Goal: Information Seeking & Learning: Learn about a topic

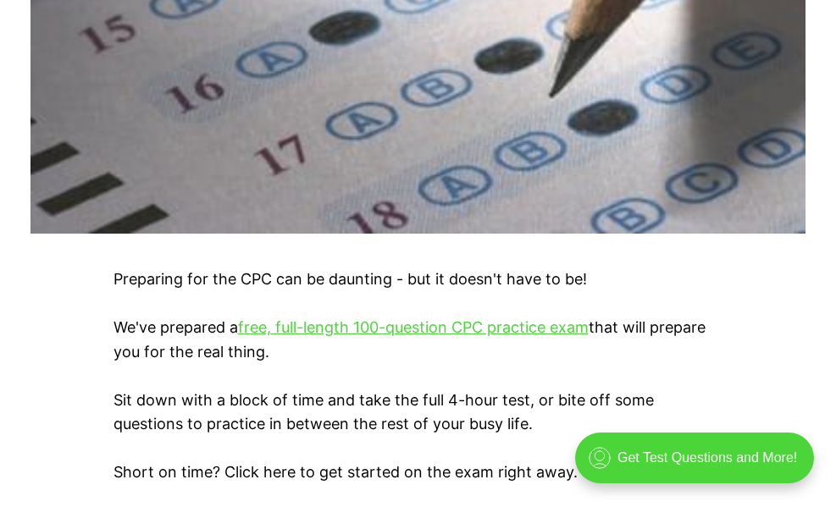
scroll to position [789, 0]
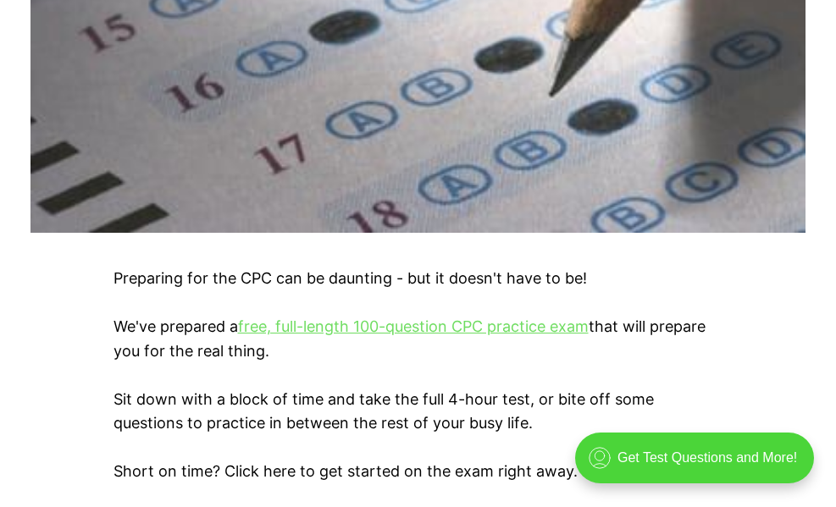
click at [566, 330] on link "free, full-length 100-question CPC practice exam" at bounding box center [413, 327] width 351 height 18
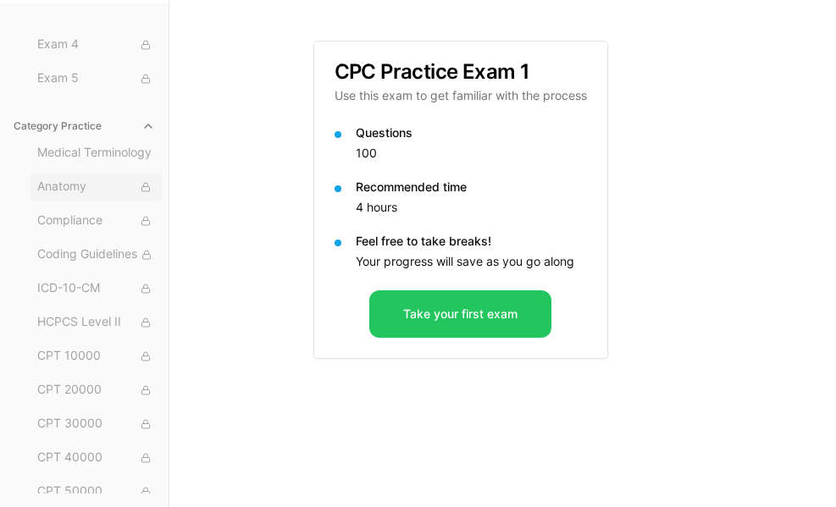
scroll to position [112, 0]
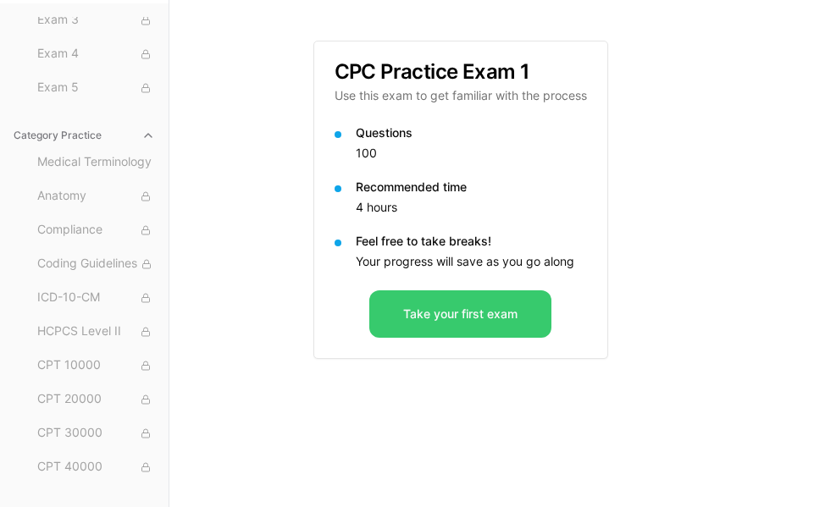
click at [417, 327] on button "Take your first exam" at bounding box center [460, 314] width 182 height 47
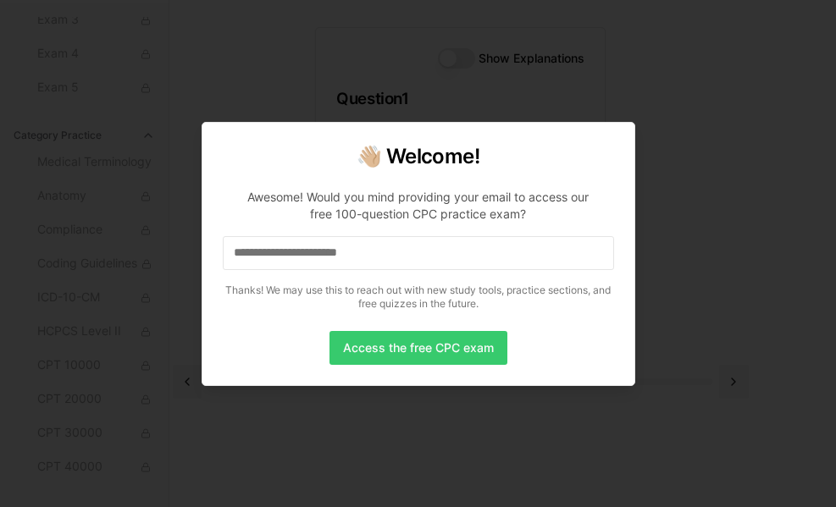
click at [430, 362] on button "Access the free CPC exam" at bounding box center [419, 348] width 178 height 34
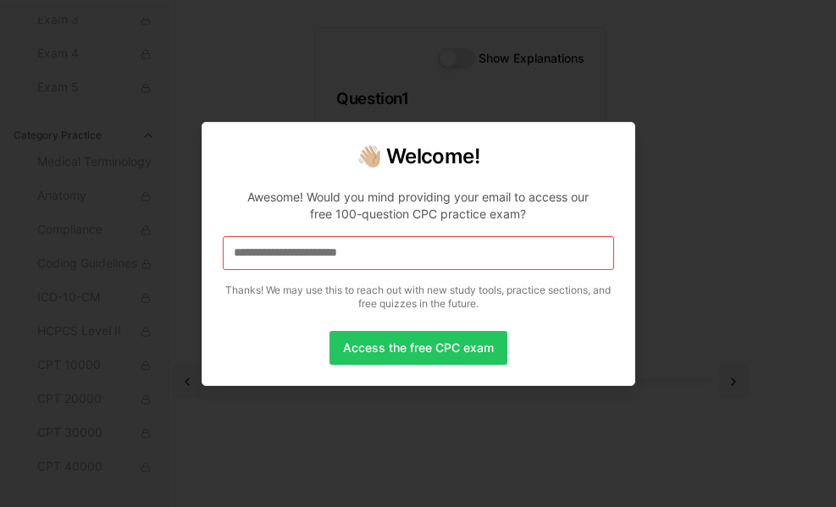
click at [402, 253] on input at bounding box center [418, 253] width 391 height 34
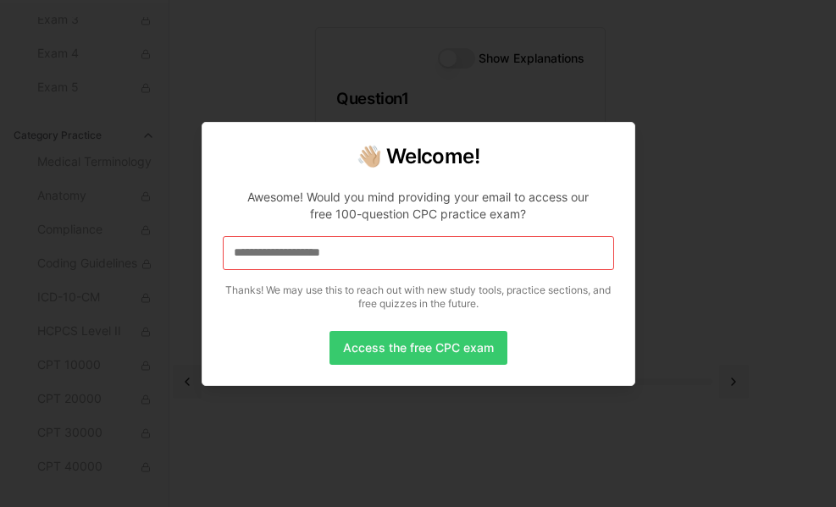
click at [418, 354] on button "Access the free CPC exam" at bounding box center [419, 348] width 178 height 34
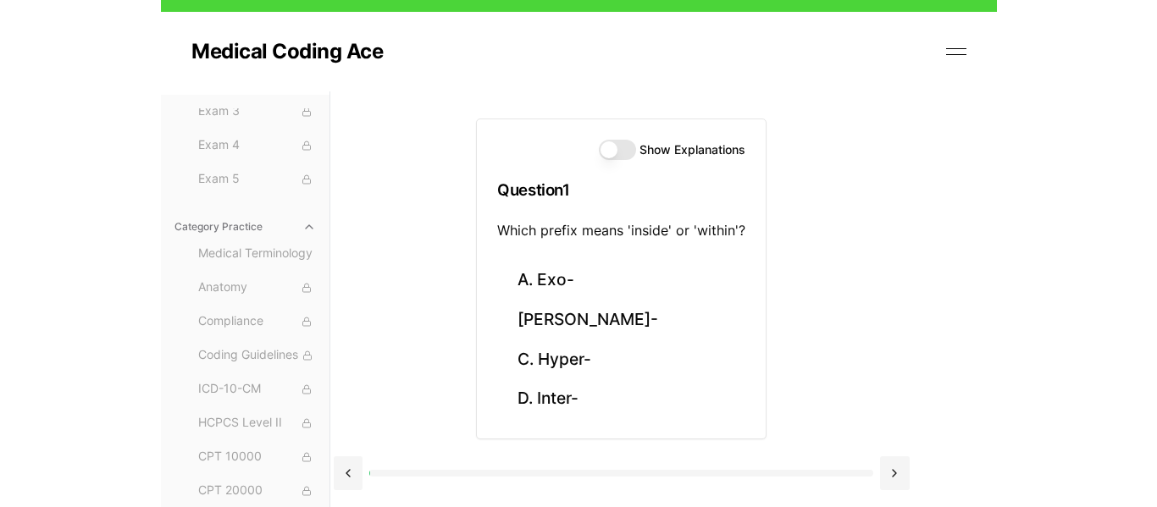
scroll to position [0, 0]
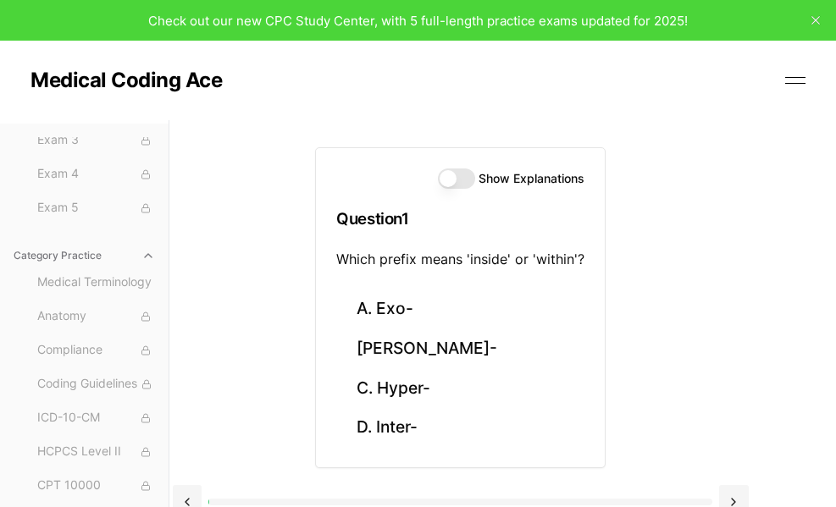
click at [451, 173] on button "Show Explanations" at bounding box center [456, 179] width 37 height 20
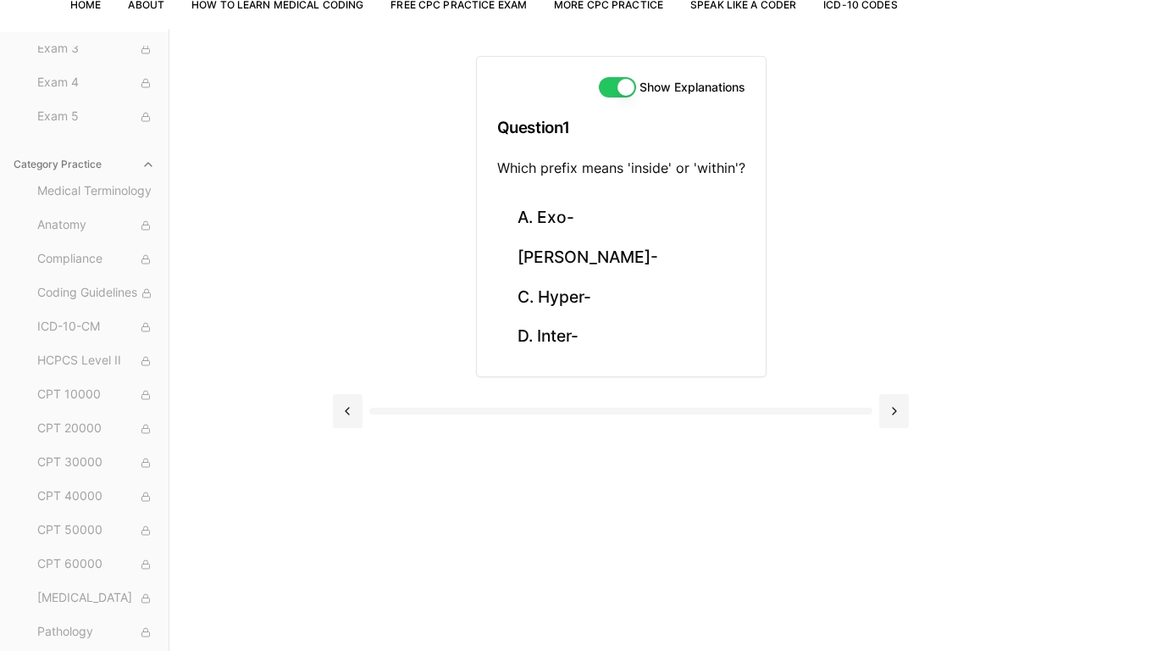
scroll to position [154, 0]
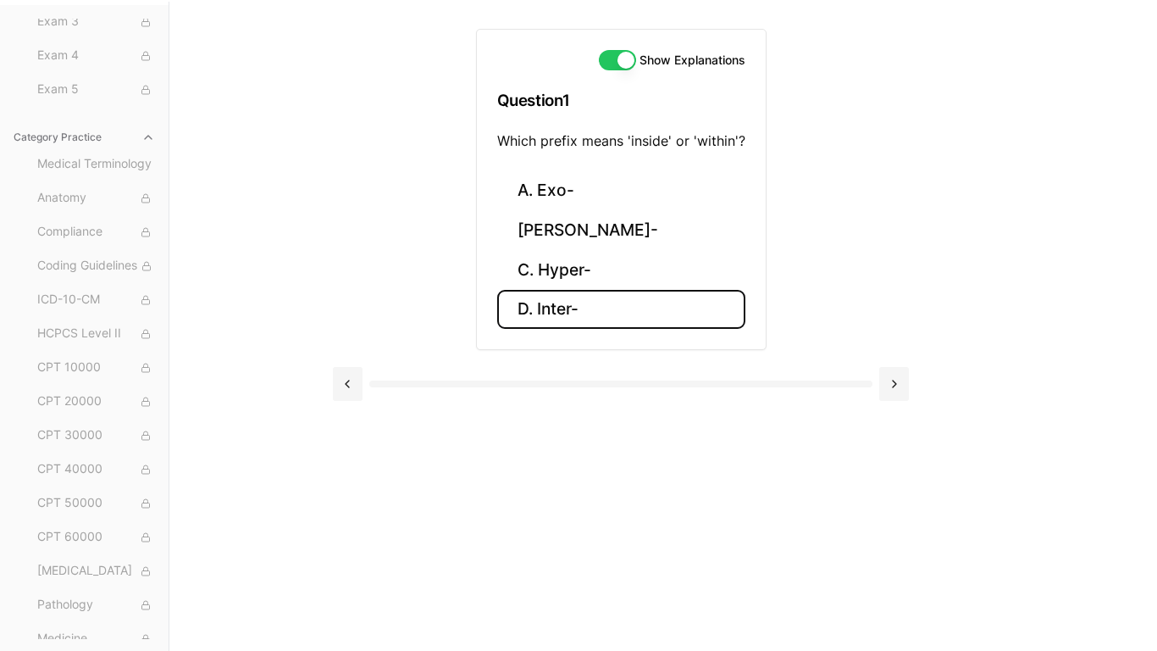
click at [596, 308] on button "D. Inter-" at bounding box center [621, 310] width 248 height 40
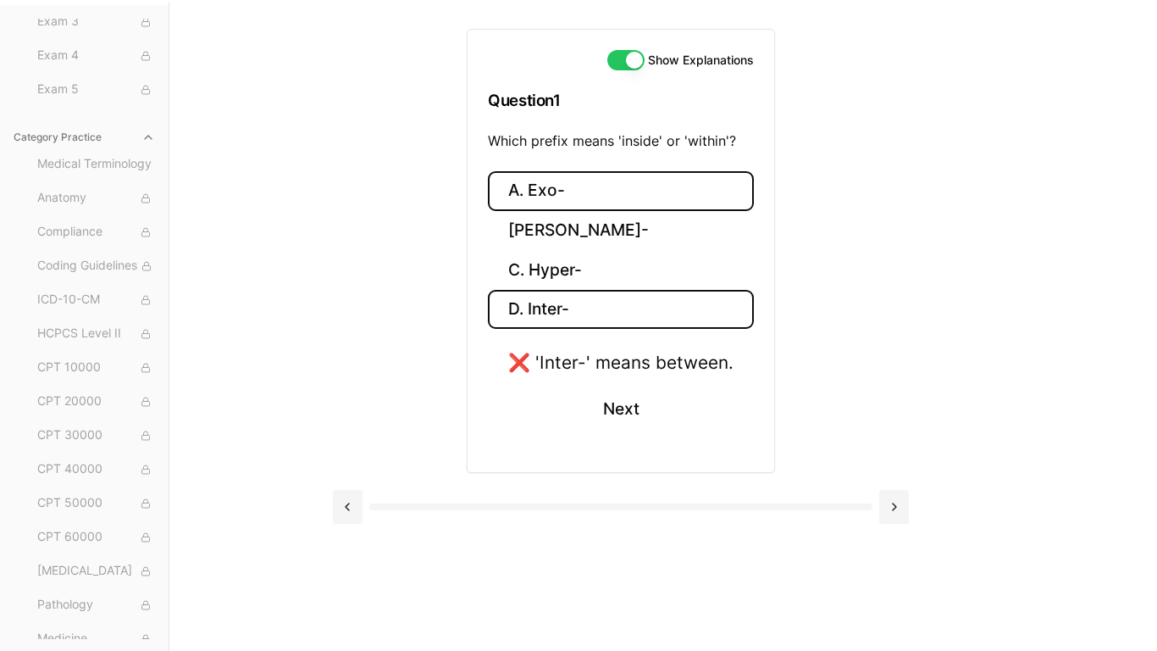
click at [596, 205] on button "A. Exo-" at bounding box center [621, 191] width 266 height 40
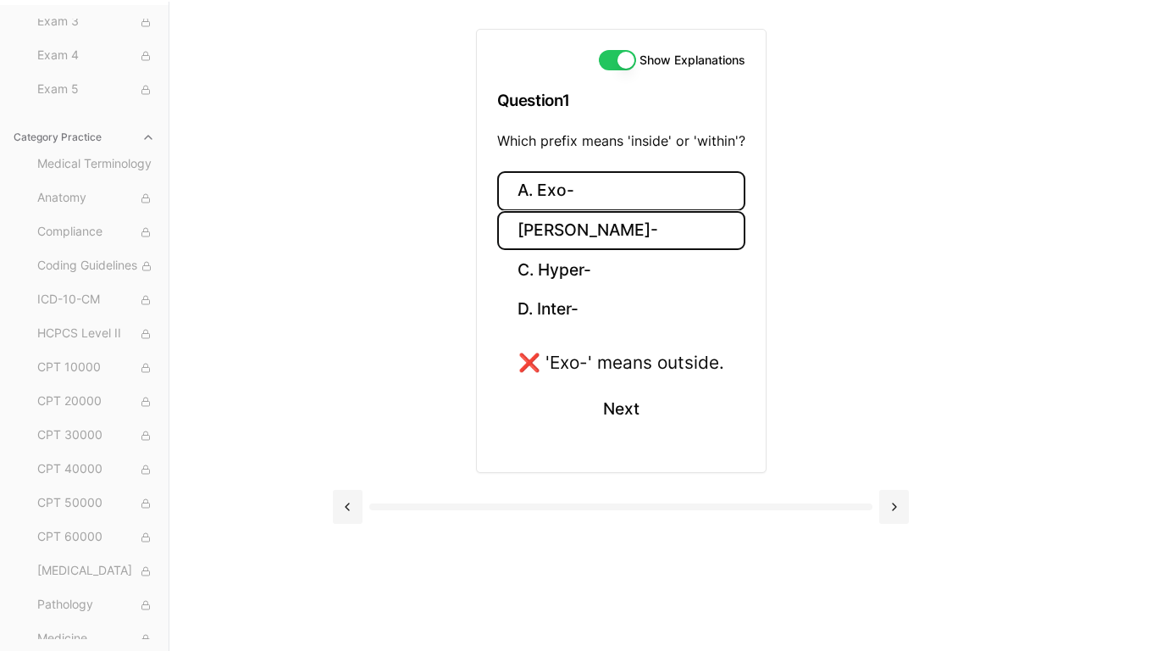
click at [600, 232] on button "B. Endo-" at bounding box center [621, 231] width 248 height 40
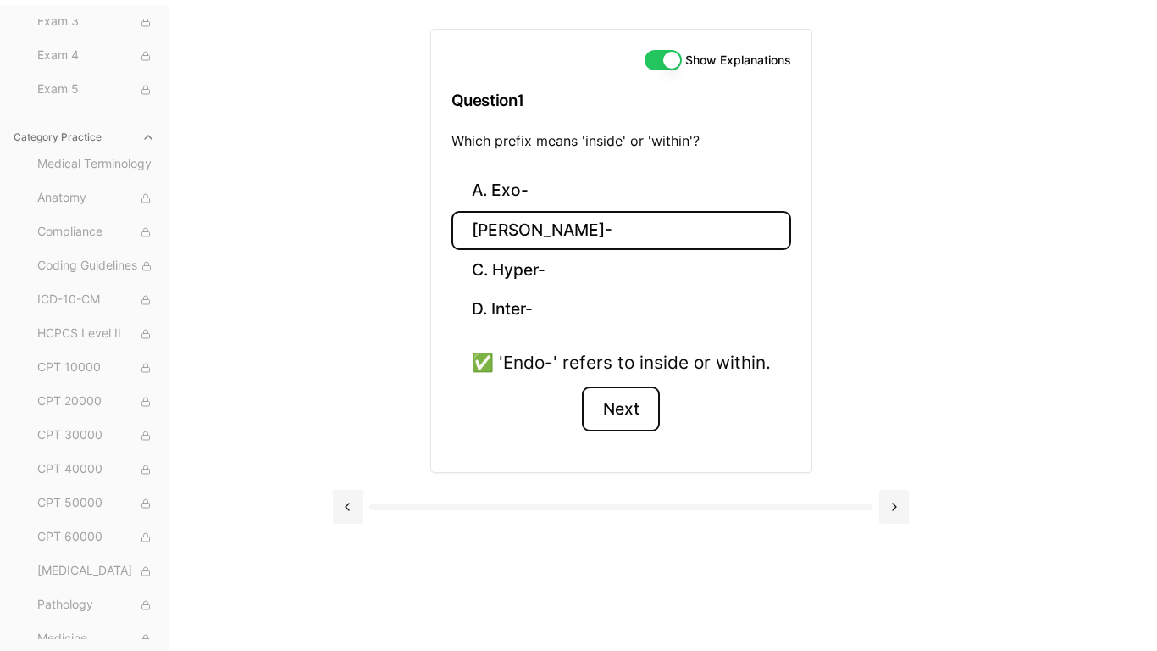
click at [630, 407] on button "Next" at bounding box center [620, 409] width 77 height 46
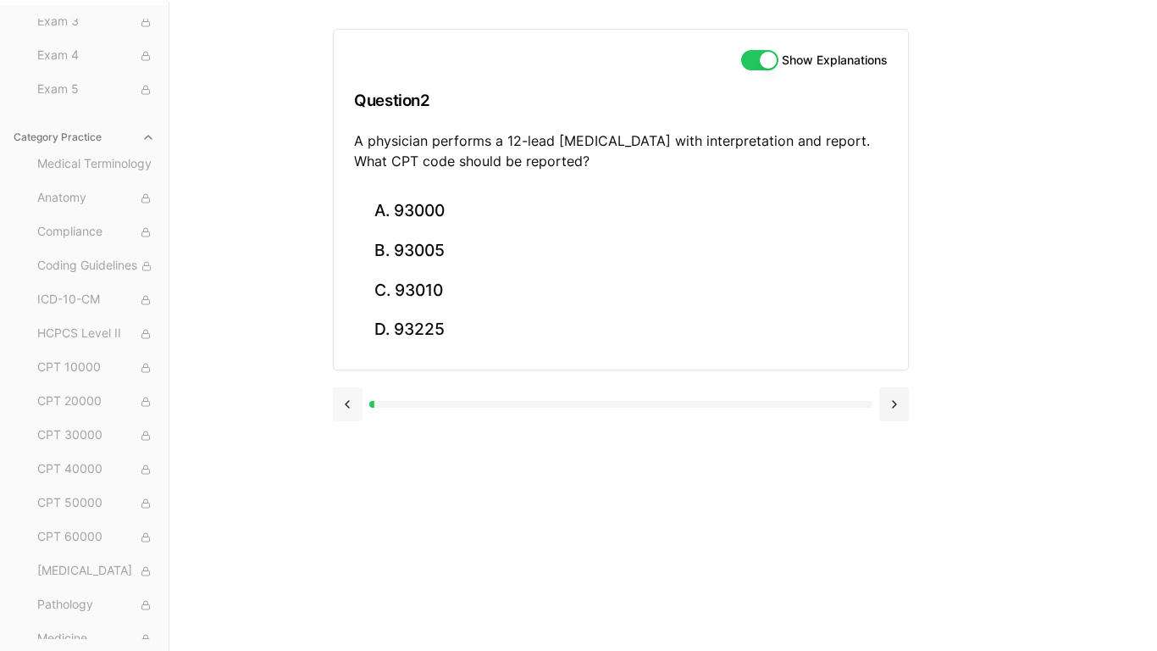
click at [346, 396] on button at bounding box center [348, 404] width 30 height 34
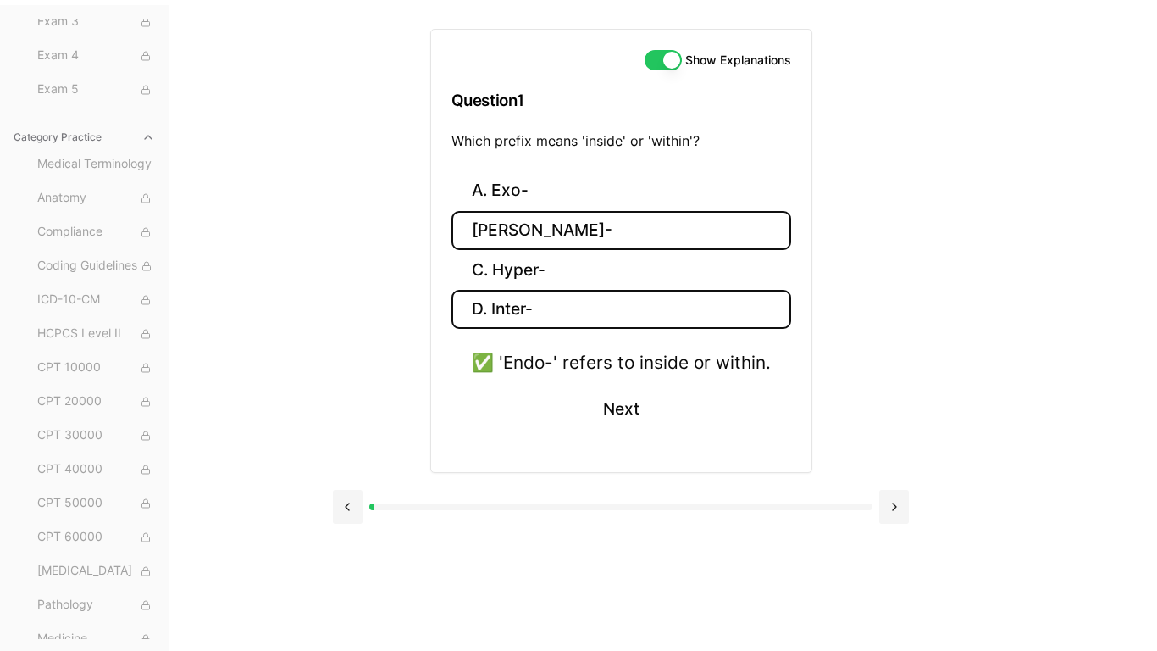
click at [562, 305] on button "D. Inter-" at bounding box center [621, 310] width 340 height 40
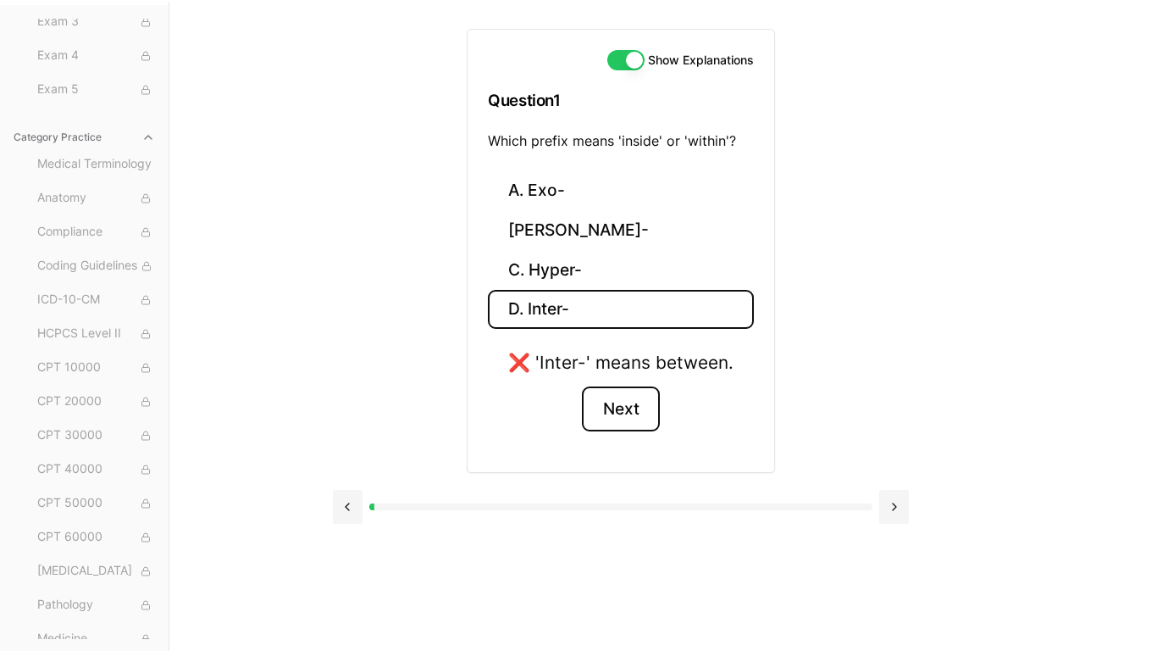
click at [610, 406] on button "Next" at bounding box center [620, 409] width 77 height 46
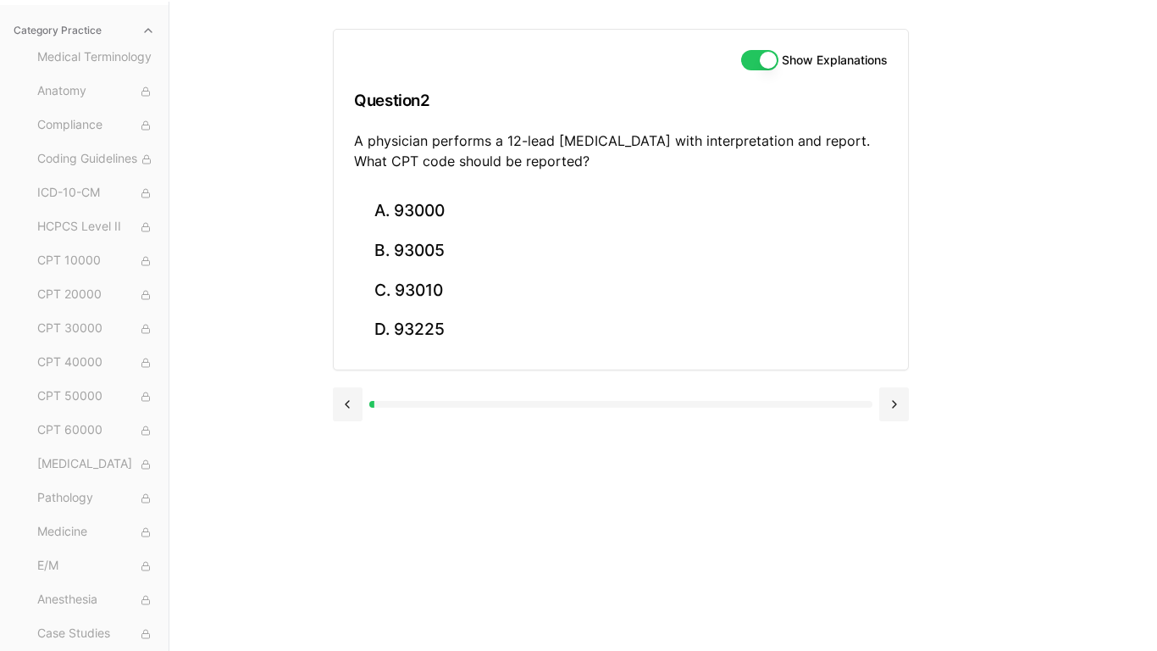
scroll to position [234, 0]
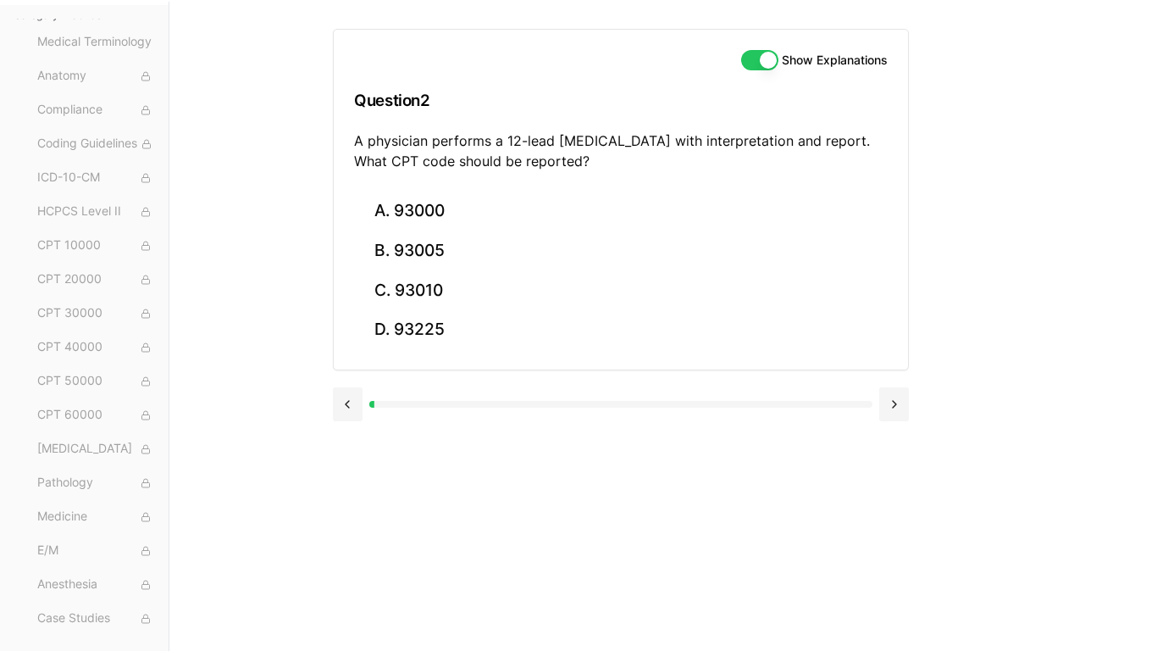
click at [91, 295] on div "Medical Terminology Anatomy Compliance Coding Guidelines ICD-10-CM HCPCS Level …" at bounding box center [95, 330] width 131 height 603
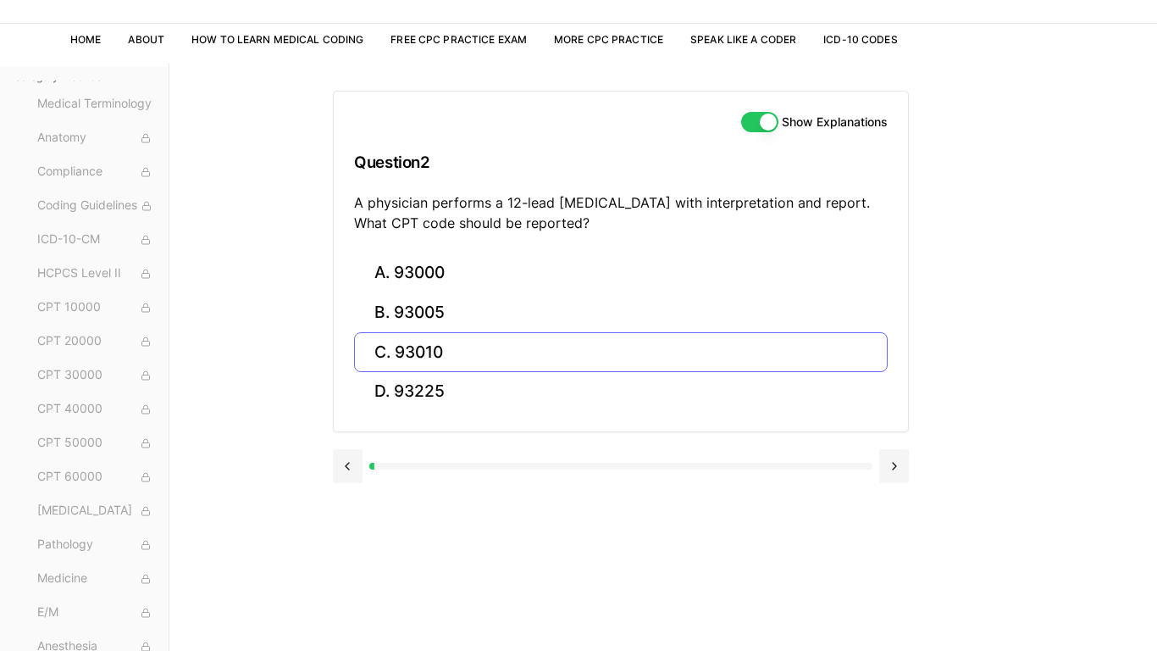
scroll to position [86, 0]
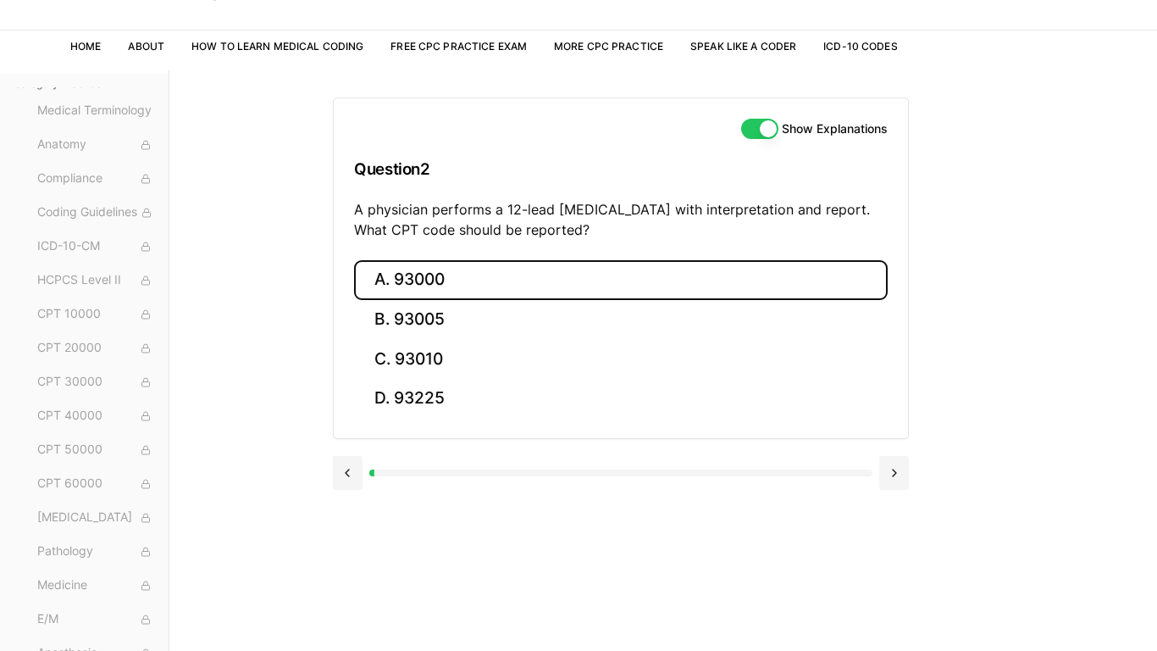
click at [723, 274] on button "A. 93000" at bounding box center [621, 280] width 534 height 40
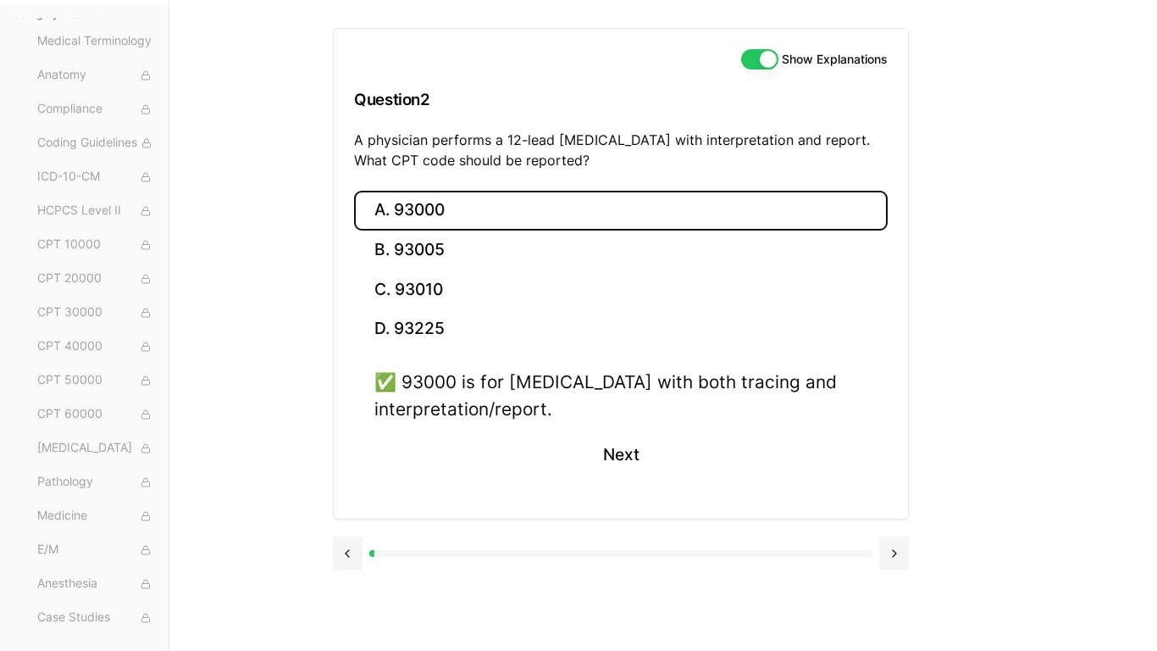
scroll to position [156, 0]
click at [835, 507] on button at bounding box center [894, 552] width 30 height 34
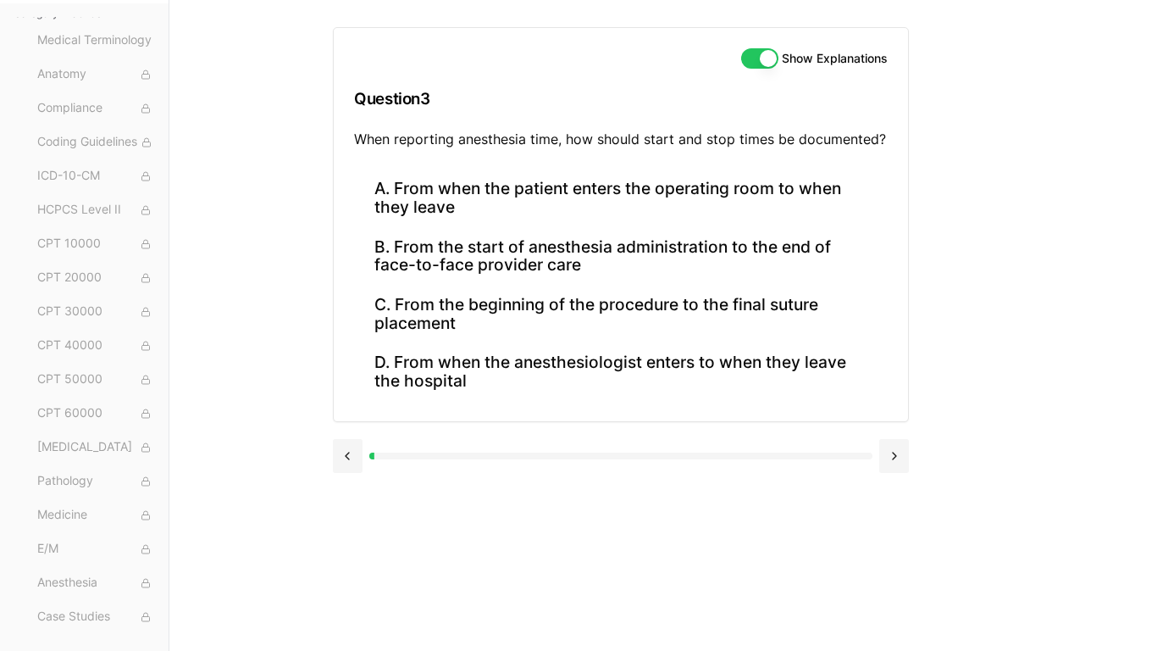
scroll to position [102, 0]
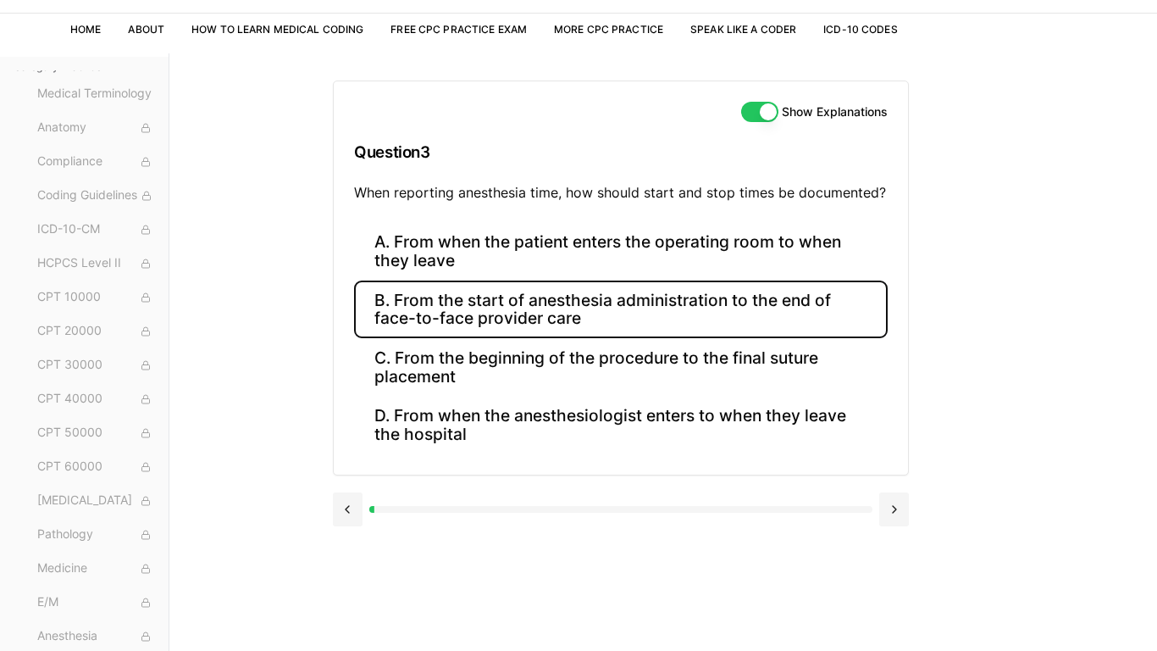
click at [720, 305] on button "B. From the start of anesthesia administration to the end of face-to-face provi…" at bounding box center [621, 309] width 534 height 58
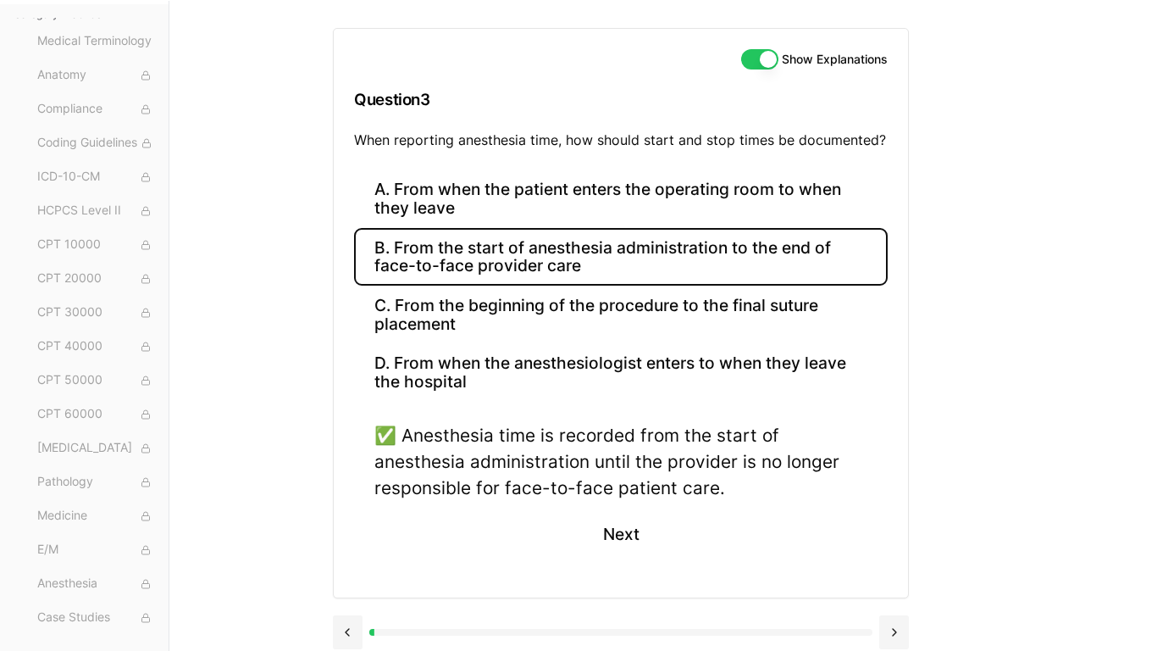
scroll to position [167, 0]
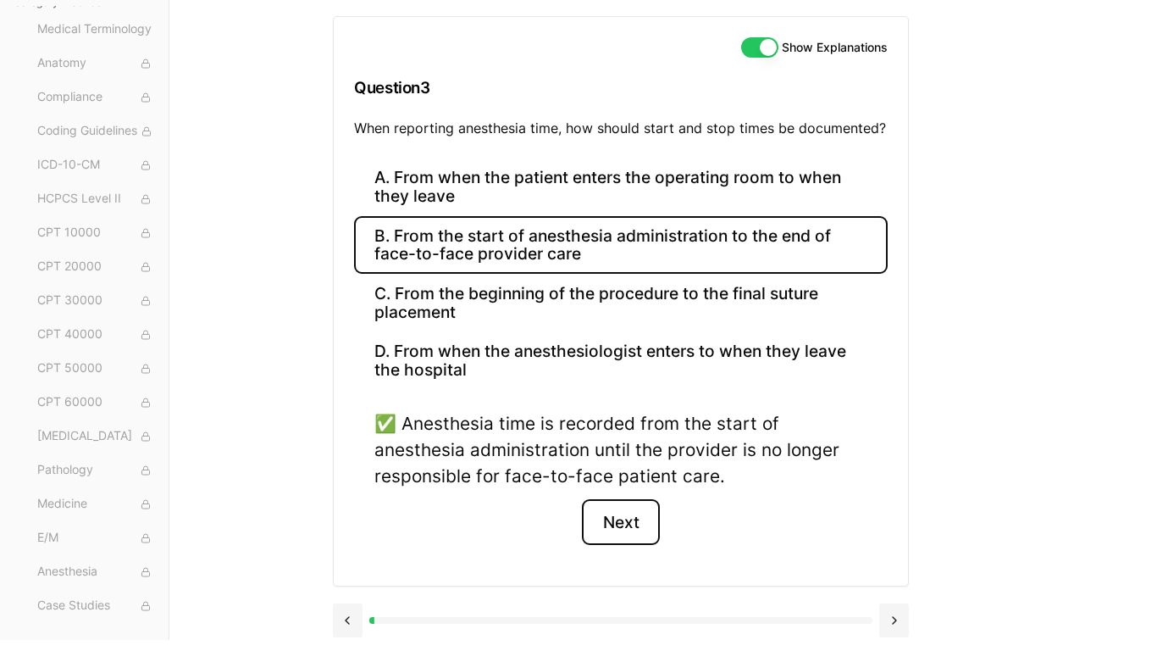
click at [628, 507] on button "Next" at bounding box center [620, 522] width 77 height 46
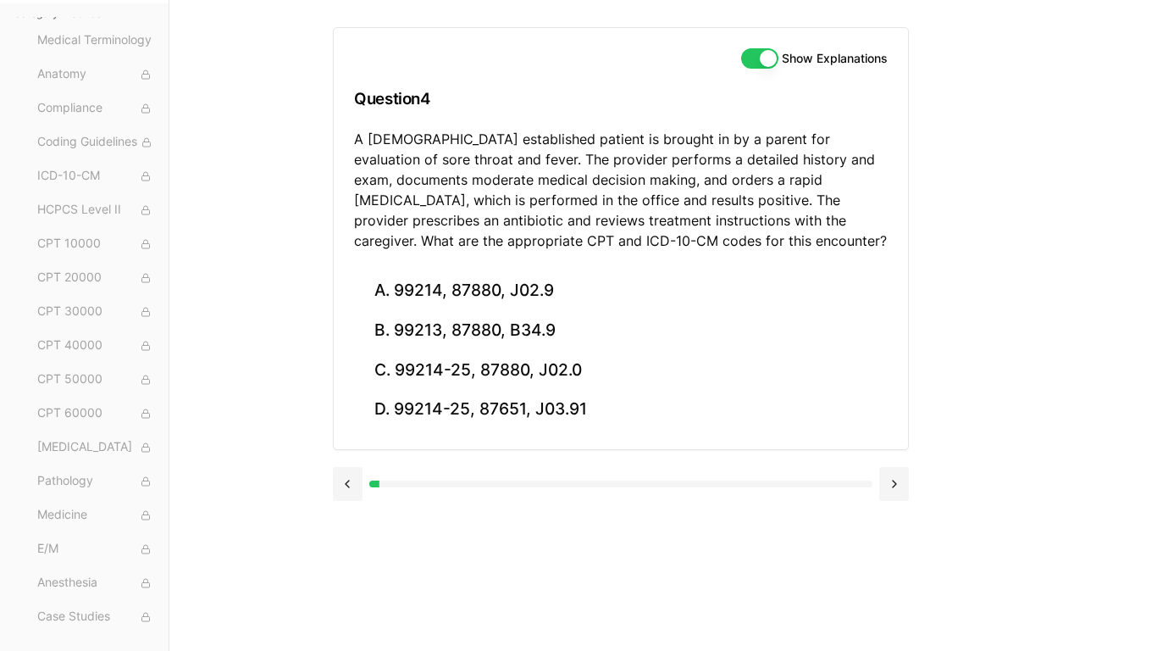
scroll to position [156, 0]
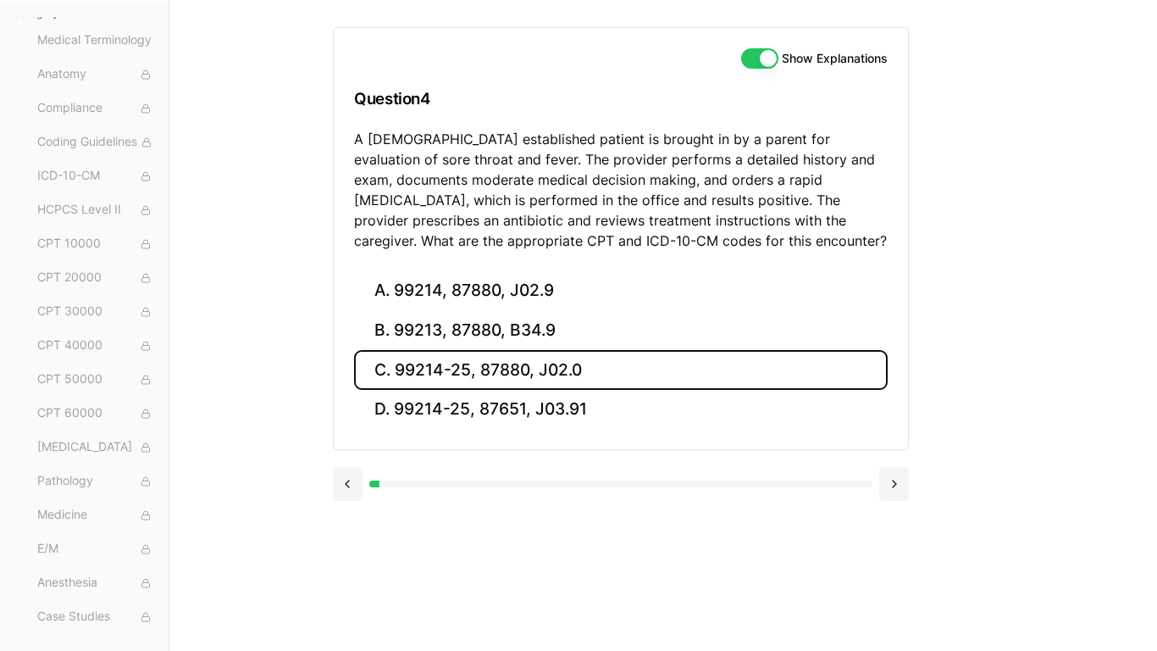
click at [577, 368] on button "C. 99214-25, 87880, J02.0" at bounding box center [621, 370] width 534 height 40
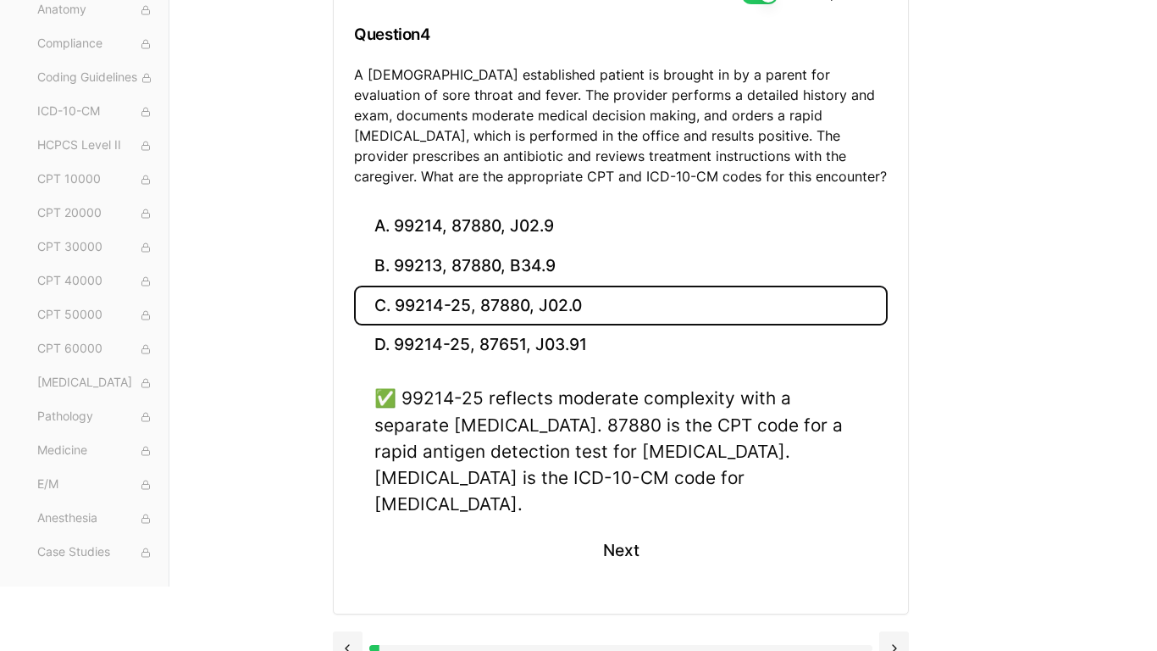
scroll to position [222, 0]
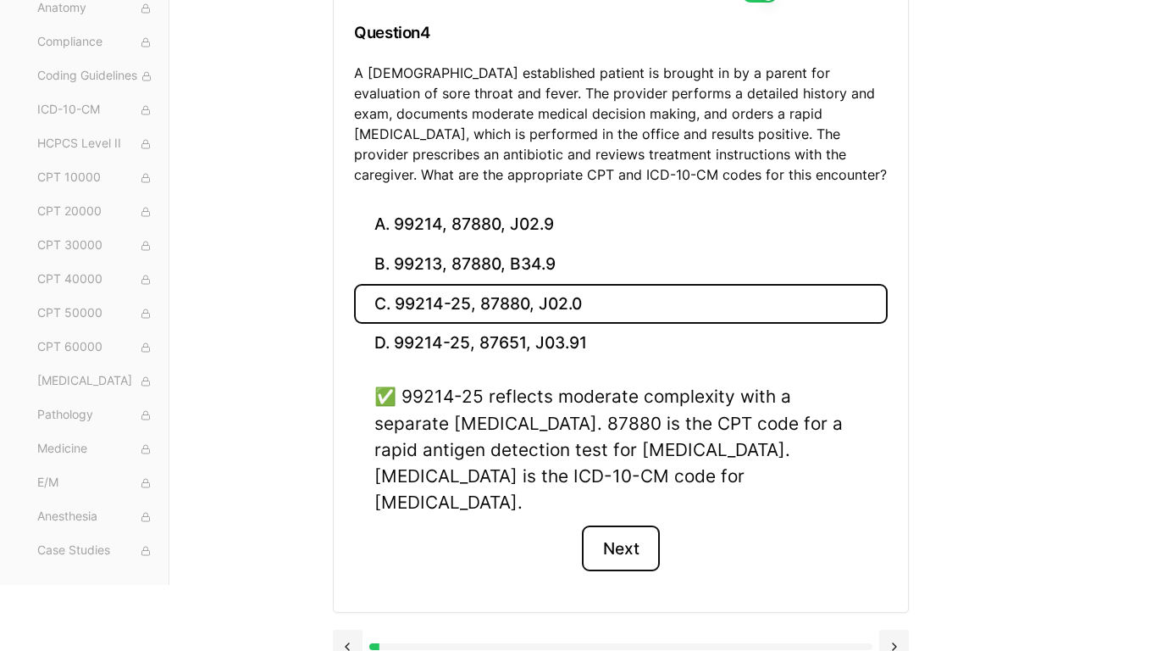
click at [625, 507] on button "Next" at bounding box center [620, 548] width 77 height 46
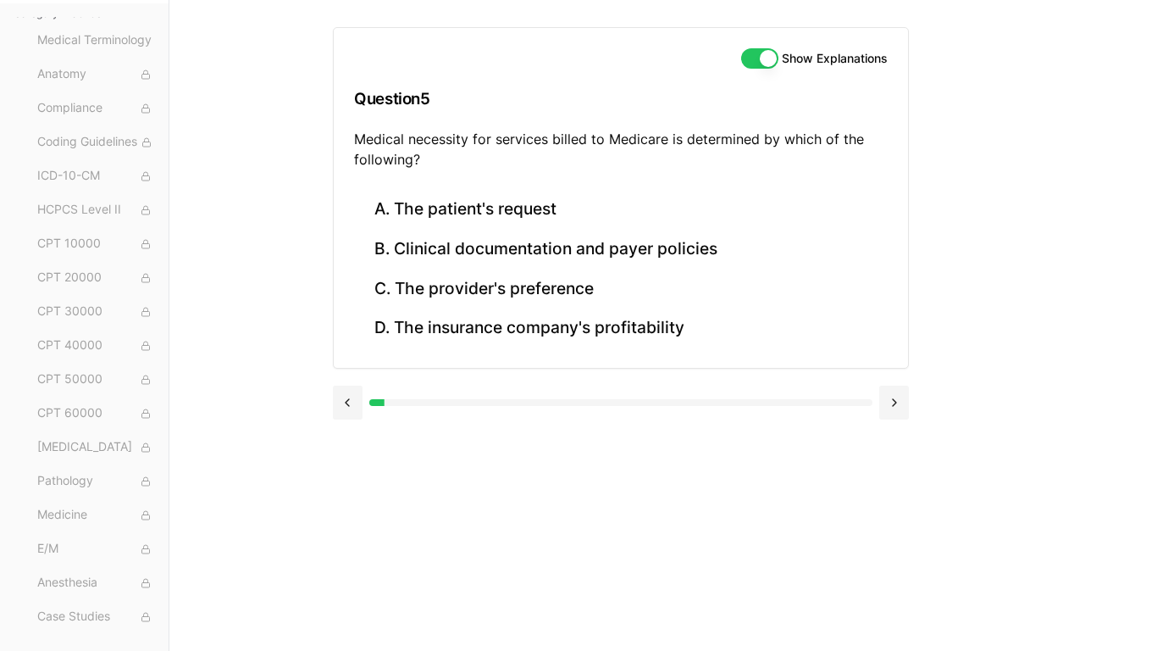
scroll to position [0, 0]
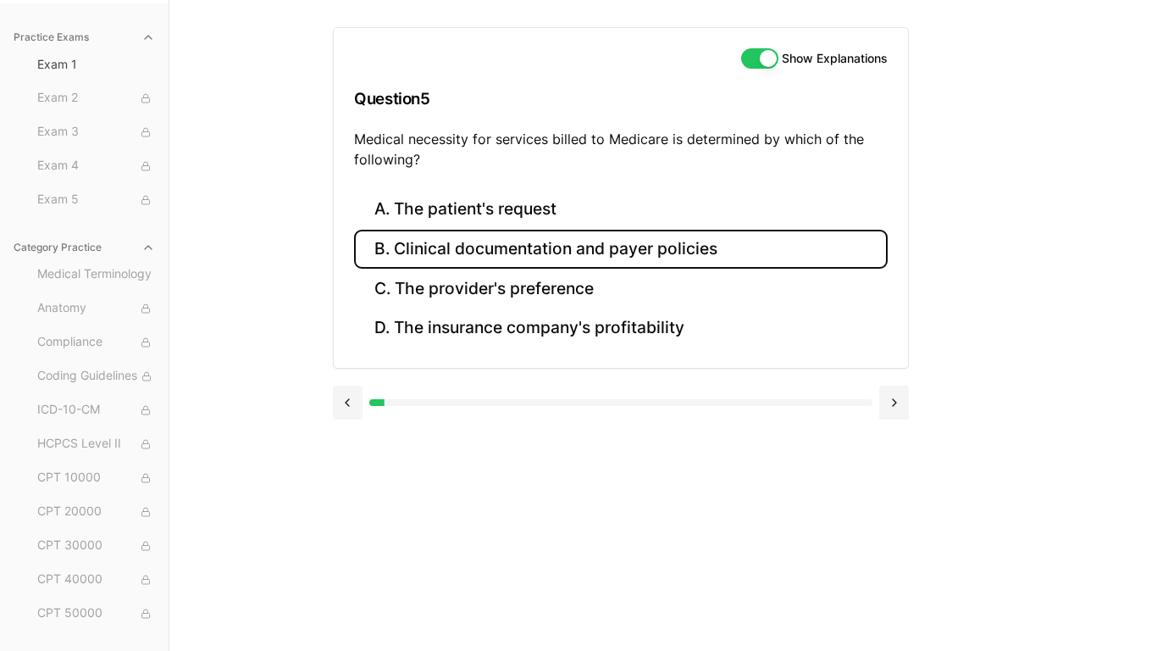
click at [464, 235] on button "B. Clinical documentation and payer policies" at bounding box center [621, 250] width 534 height 40
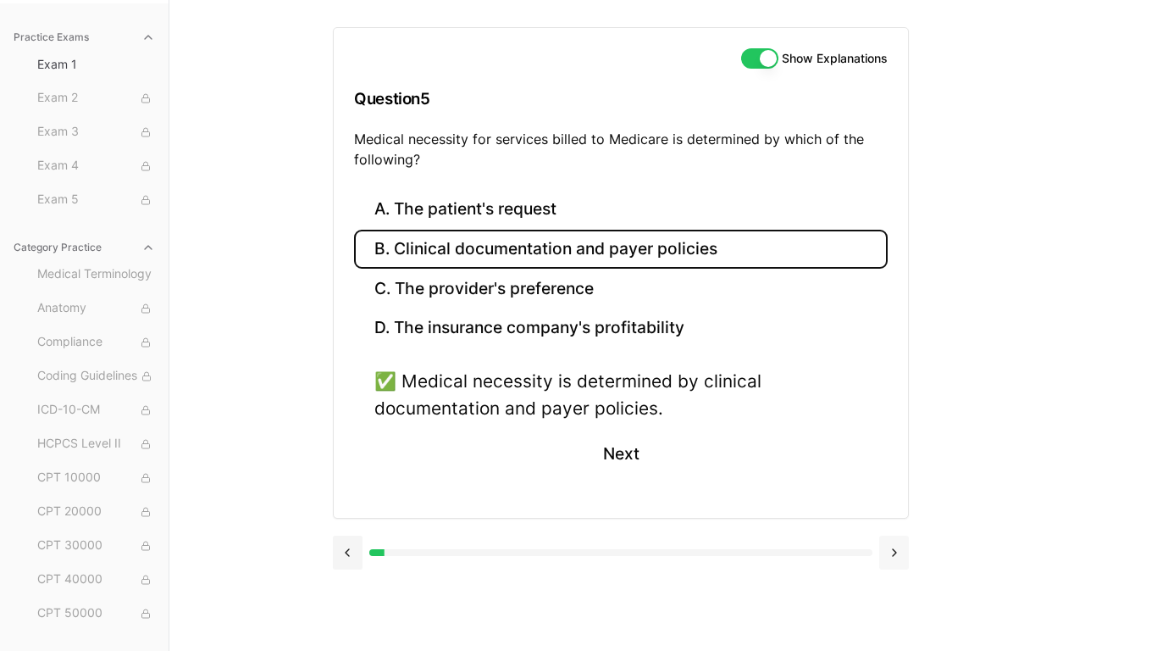
click at [835, 507] on button at bounding box center [894, 552] width 30 height 34
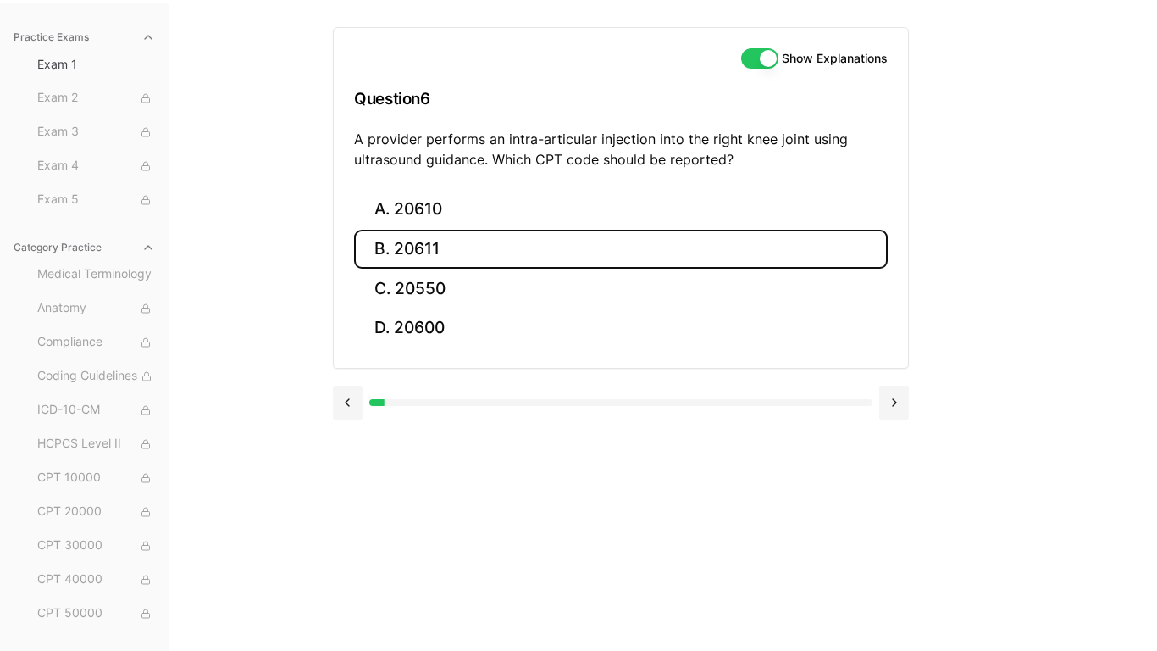
click at [414, 246] on button "B. 20611" at bounding box center [621, 250] width 534 height 40
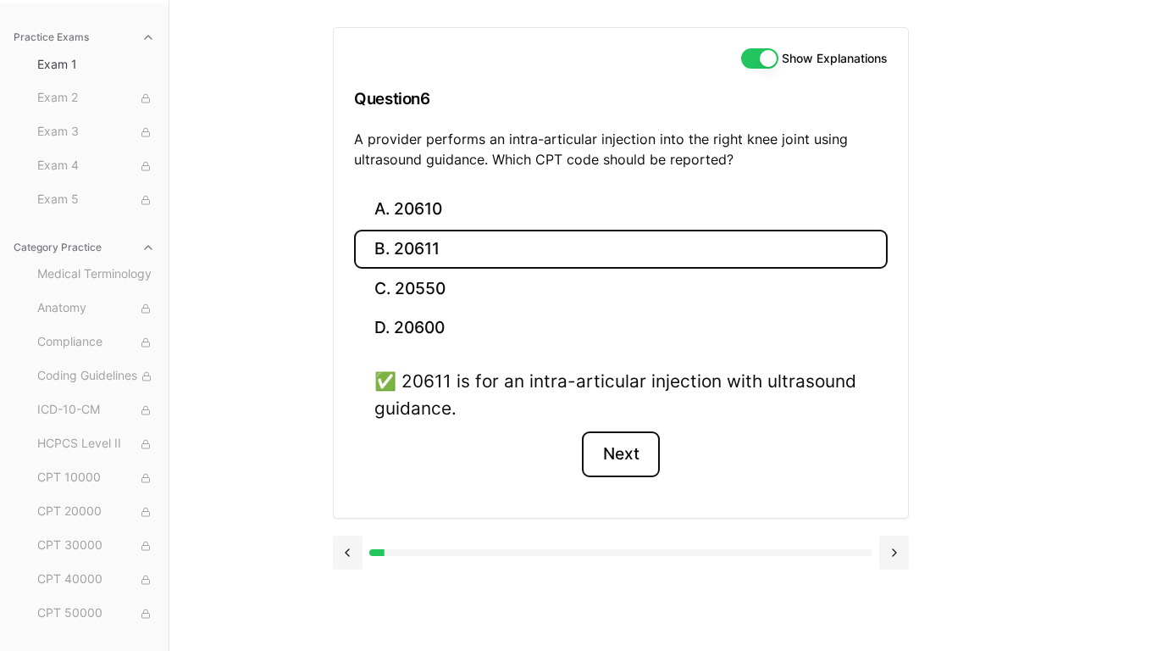
click at [615, 453] on button "Next" at bounding box center [620, 454] width 77 height 46
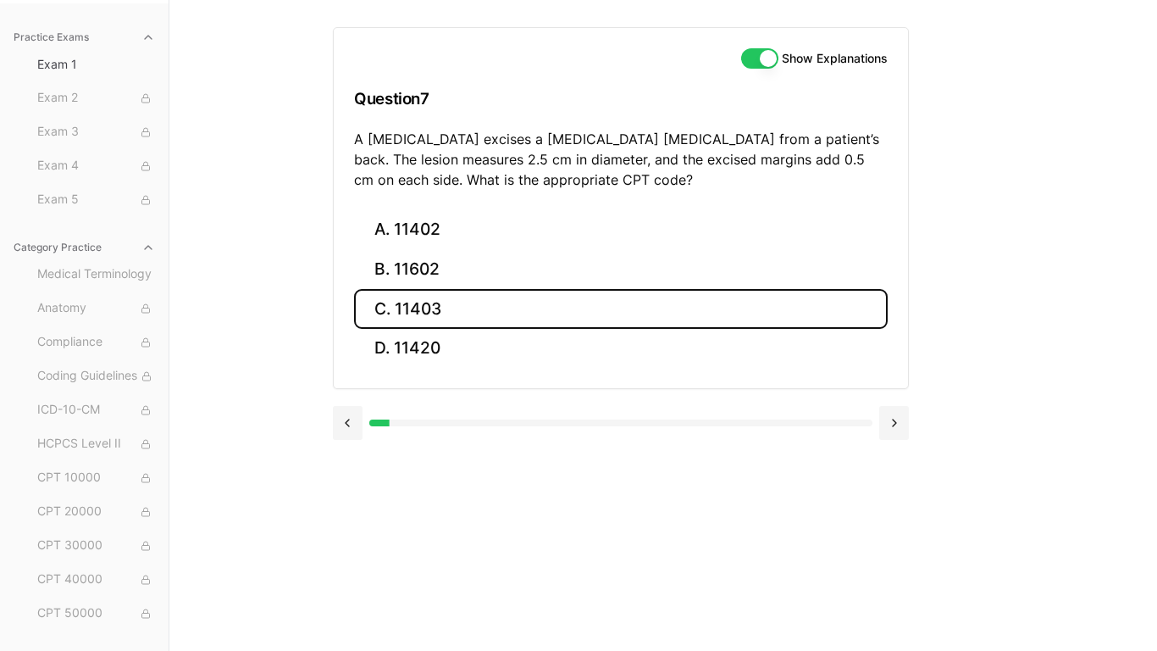
click at [427, 301] on button "C. 11403" at bounding box center [621, 309] width 534 height 40
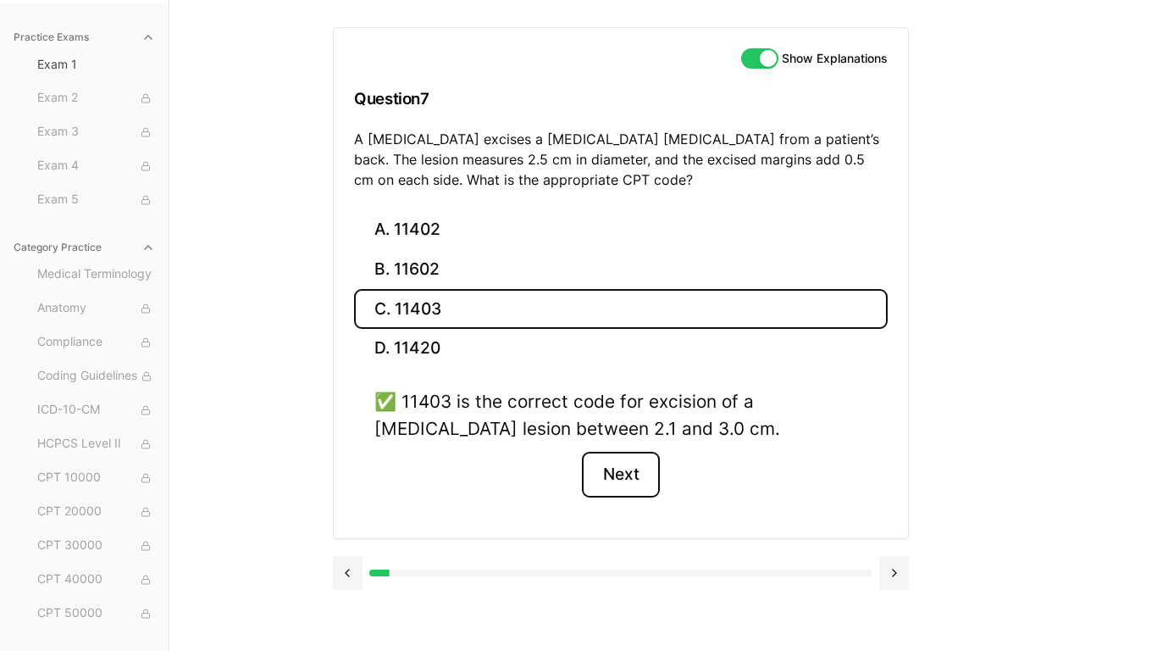
click at [595, 477] on button "Next" at bounding box center [620, 474] width 77 height 46
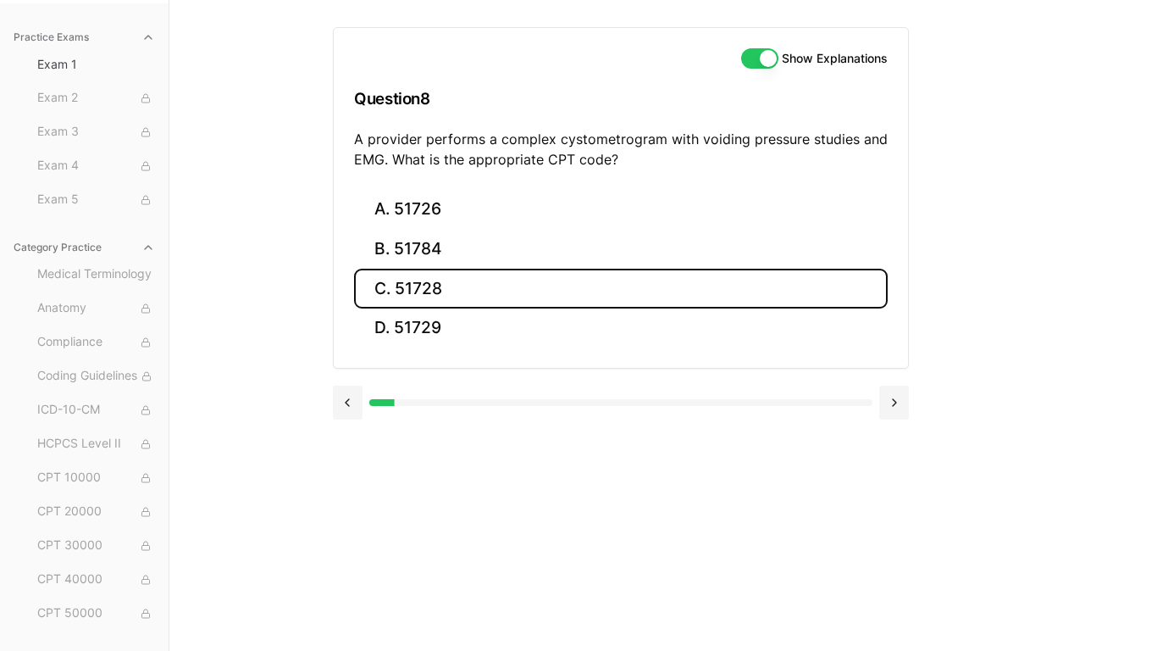
click at [554, 286] on button "C. 51728" at bounding box center [621, 289] width 534 height 40
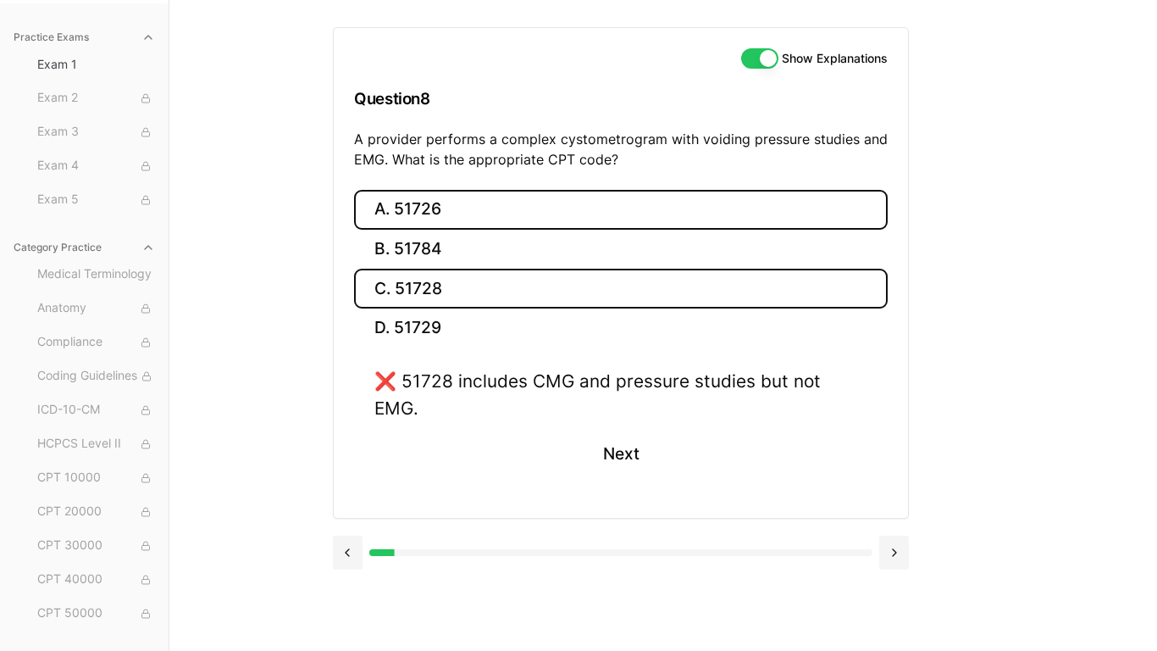
click at [540, 216] on button "A. 51726" at bounding box center [621, 210] width 534 height 40
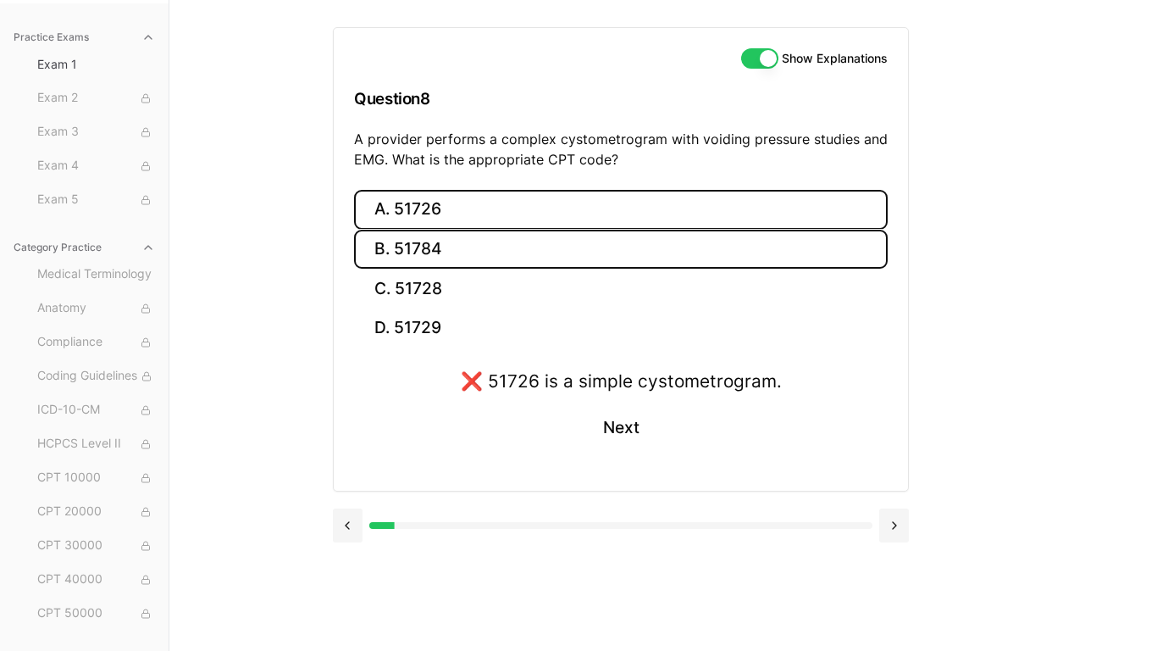
click at [538, 241] on button "B. 51784" at bounding box center [621, 250] width 534 height 40
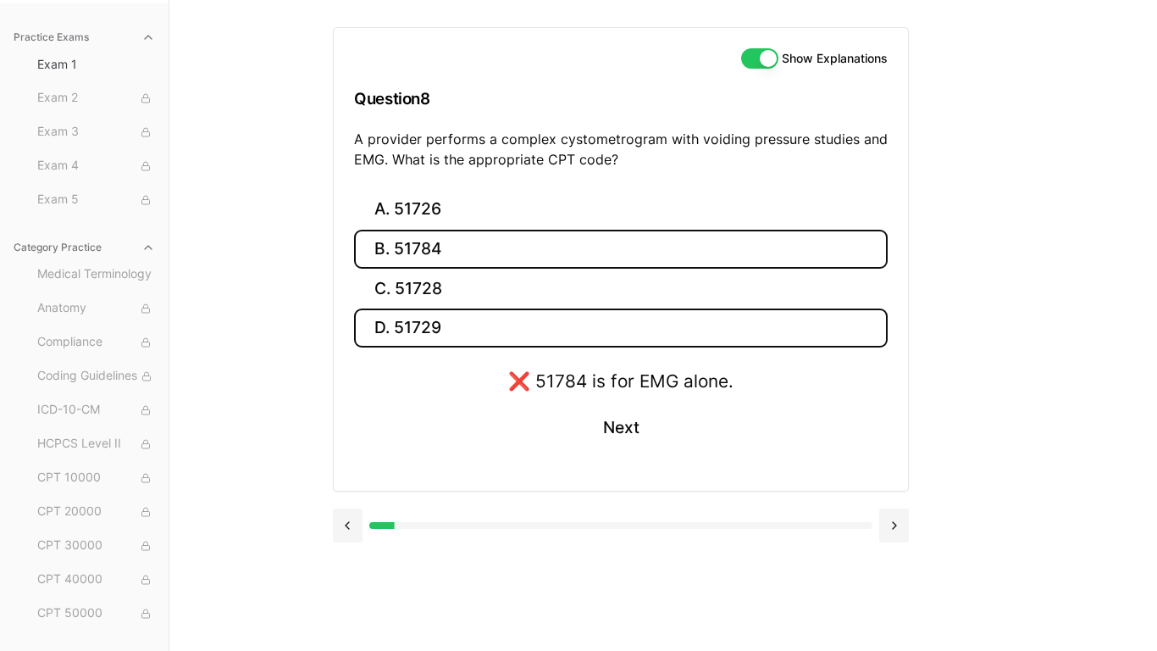
click at [525, 318] on button "D. 51729" at bounding box center [621, 328] width 534 height 40
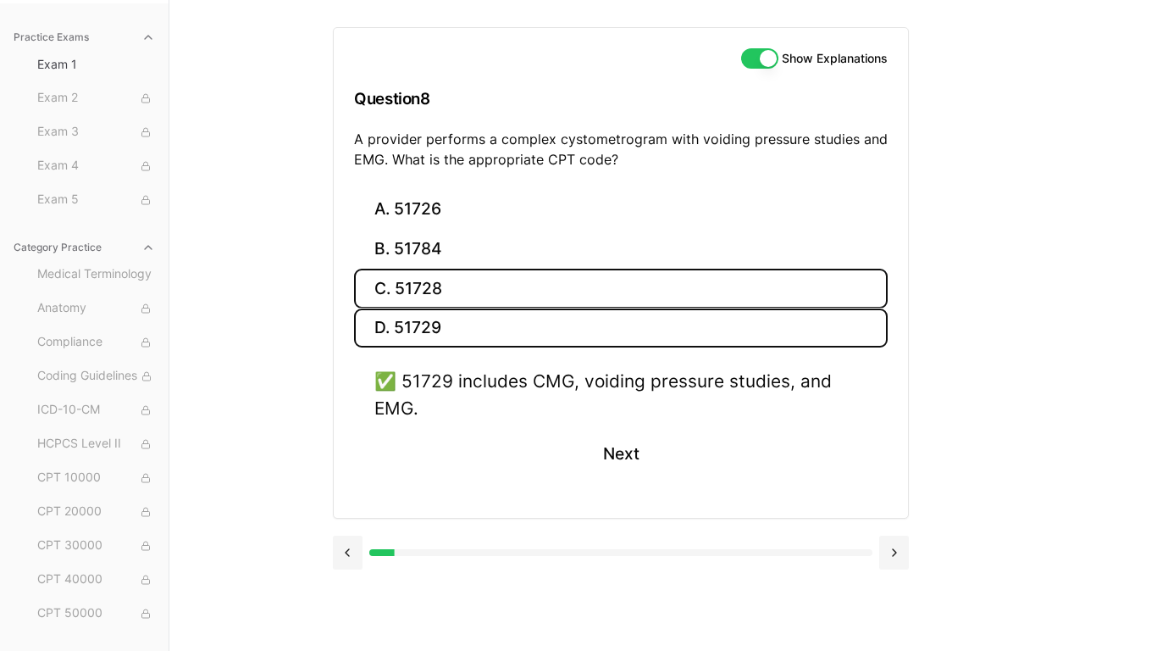
click at [494, 272] on button "C. 51728" at bounding box center [621, 289] width 534 height 40
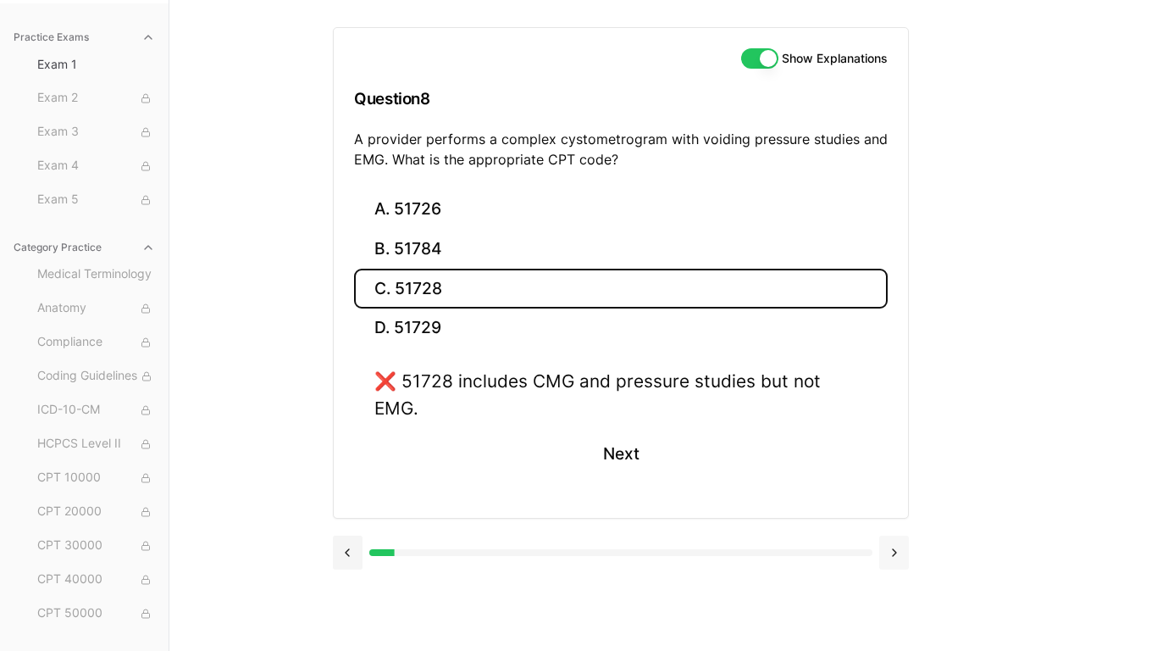
click at [835, 507] on button at bounding box center [894, 552] width 30 height 34
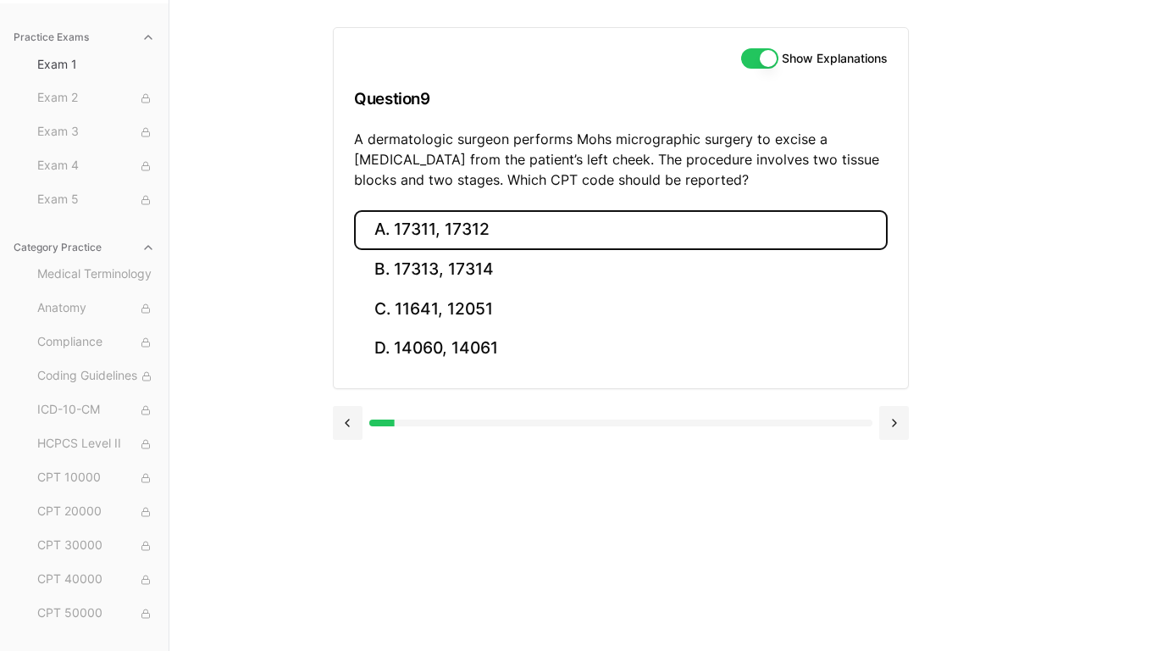
click at [501, 235] on button "A. 17311, 17312" at bounding box center [621, 230] width 534 height 40
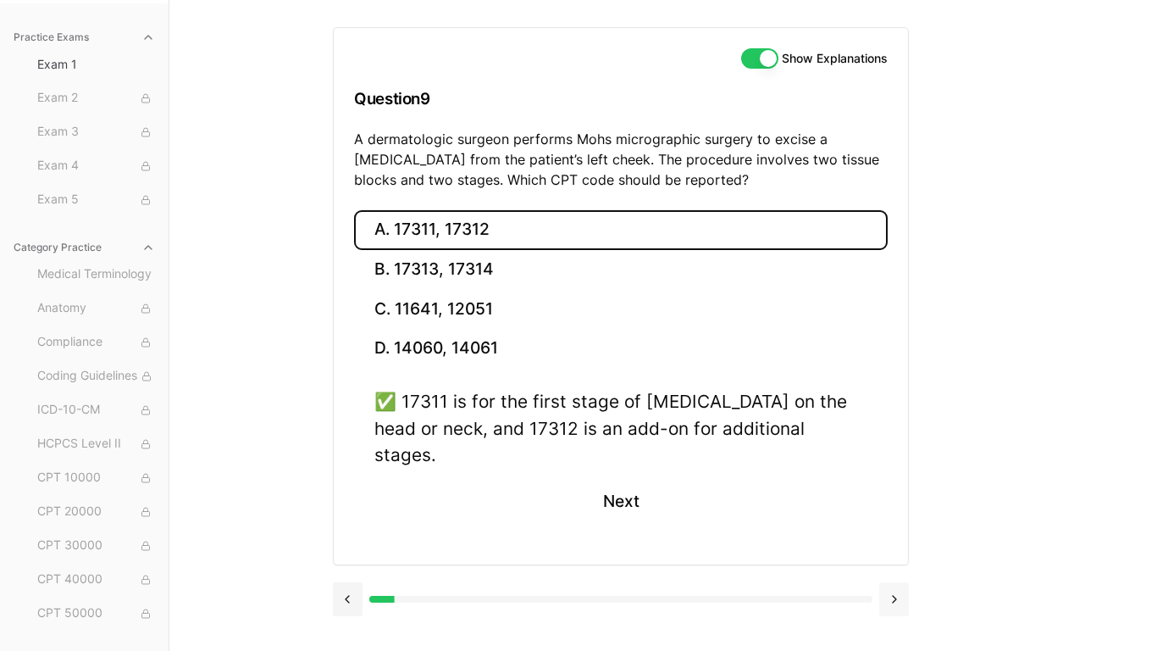
click at [835, 507] on button at bounding box center [894, 599] width 30 height 34
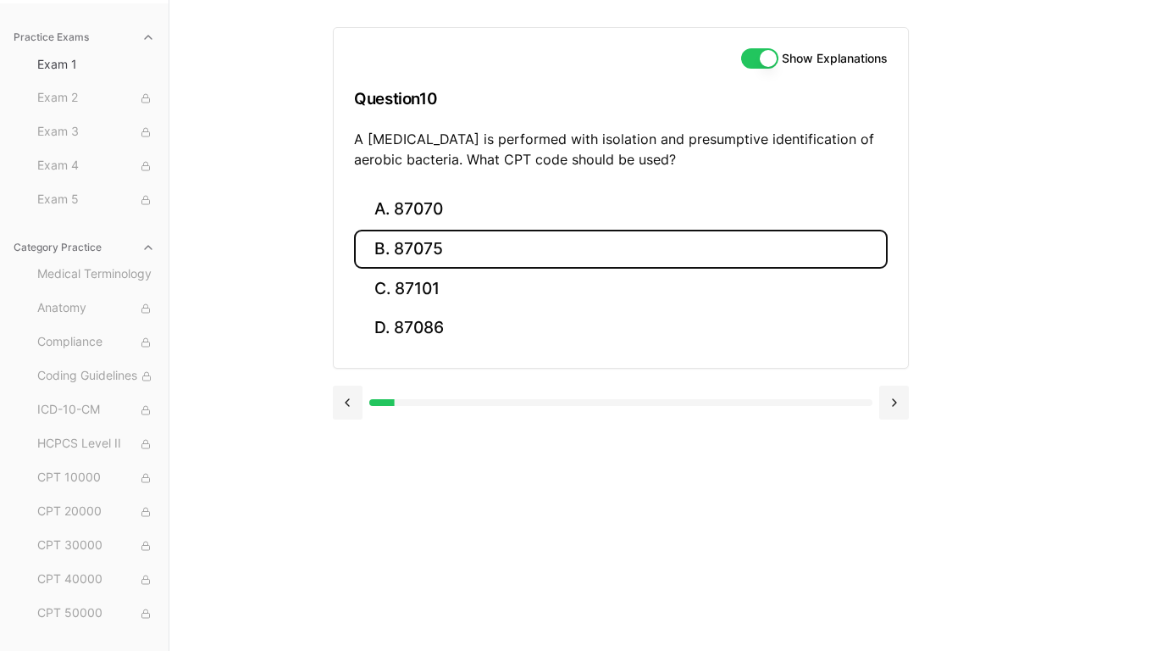
click at [430, 243] on button "B. 87075" at bounding box center [621, 250] width 534 height 40
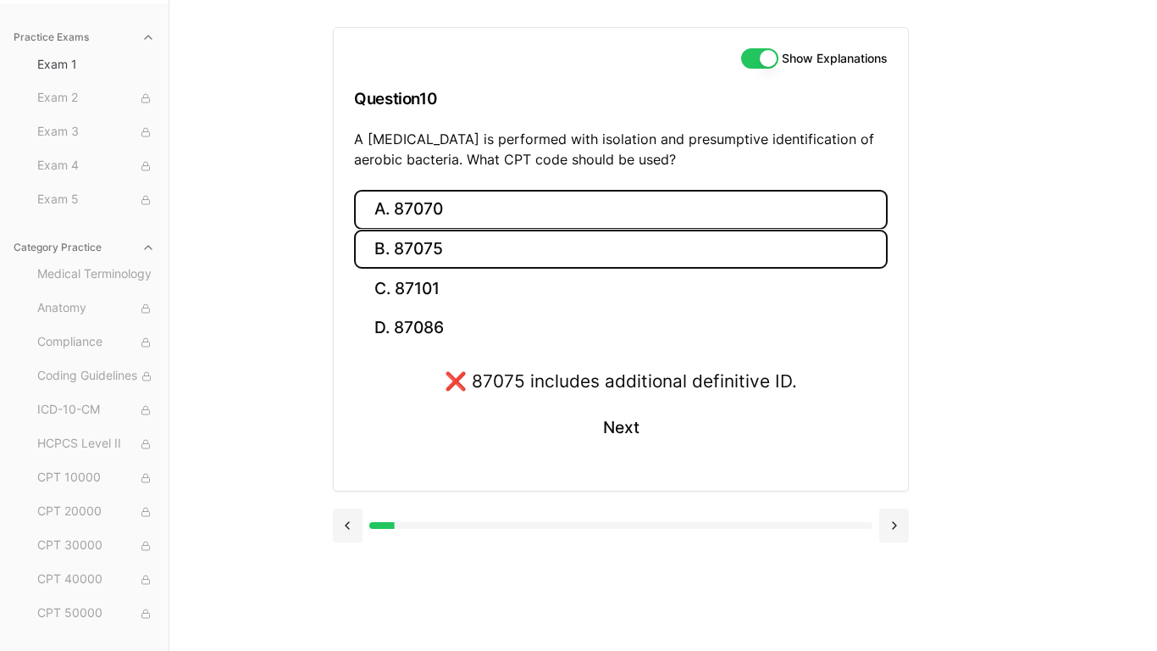
click at [439, 216] on button "A. 87070" at bounding box center [621, 210] width 534 height 40
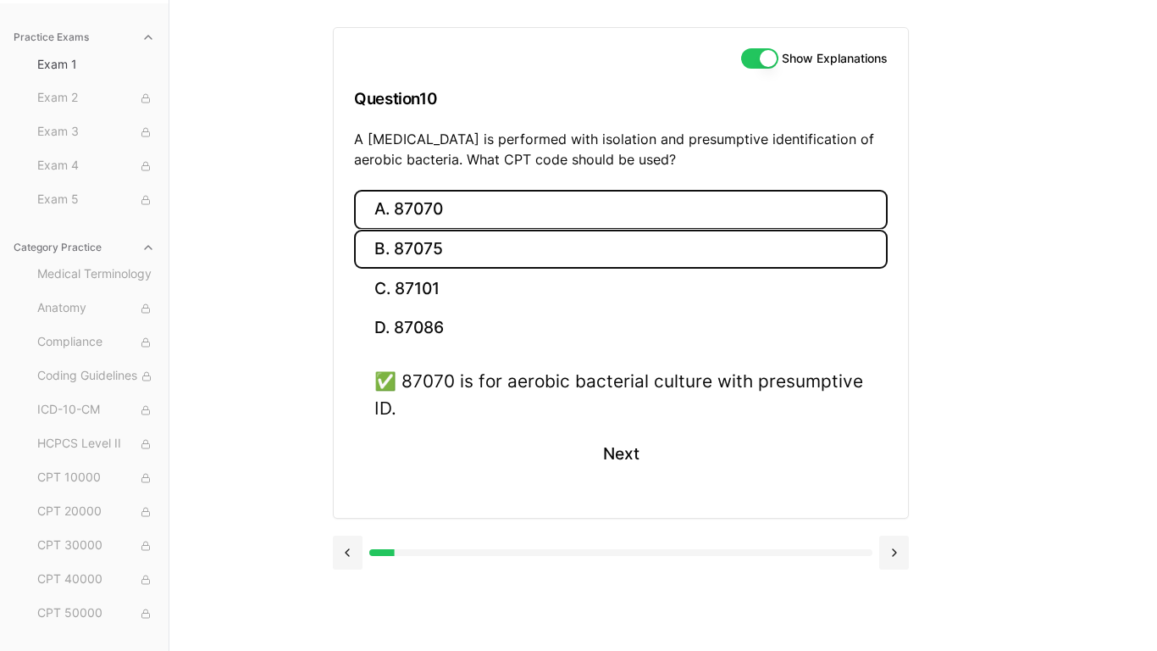
click at [431, 244] on button "B. 87075" at bounding box center [621, 250] width 534 height 40
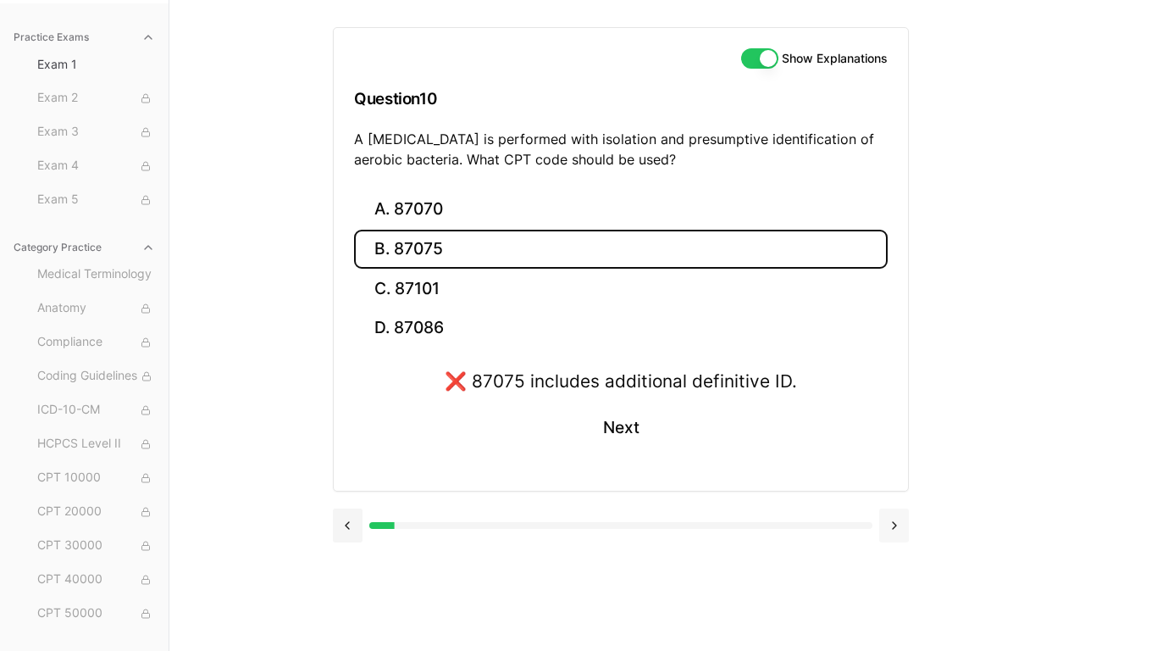
click at [835, 507] on button at bounding box center [894, 525] width 30 height 34
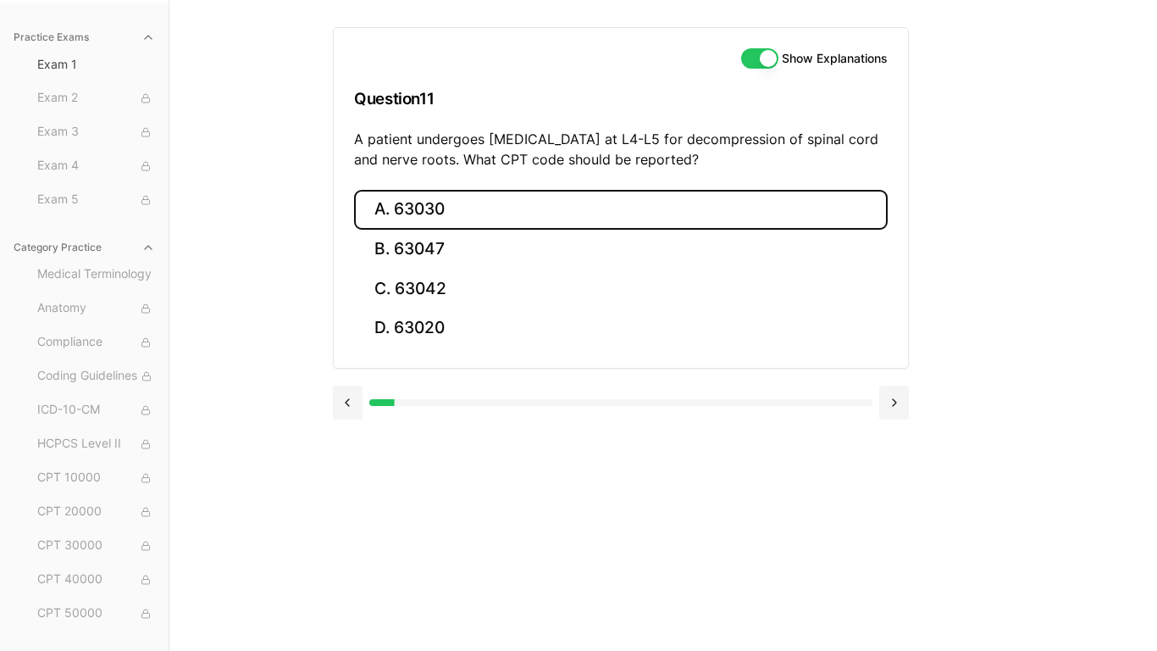
click at [410, 211] on button "A. 63030" at bounding box center [621, 210] width 534 height 40
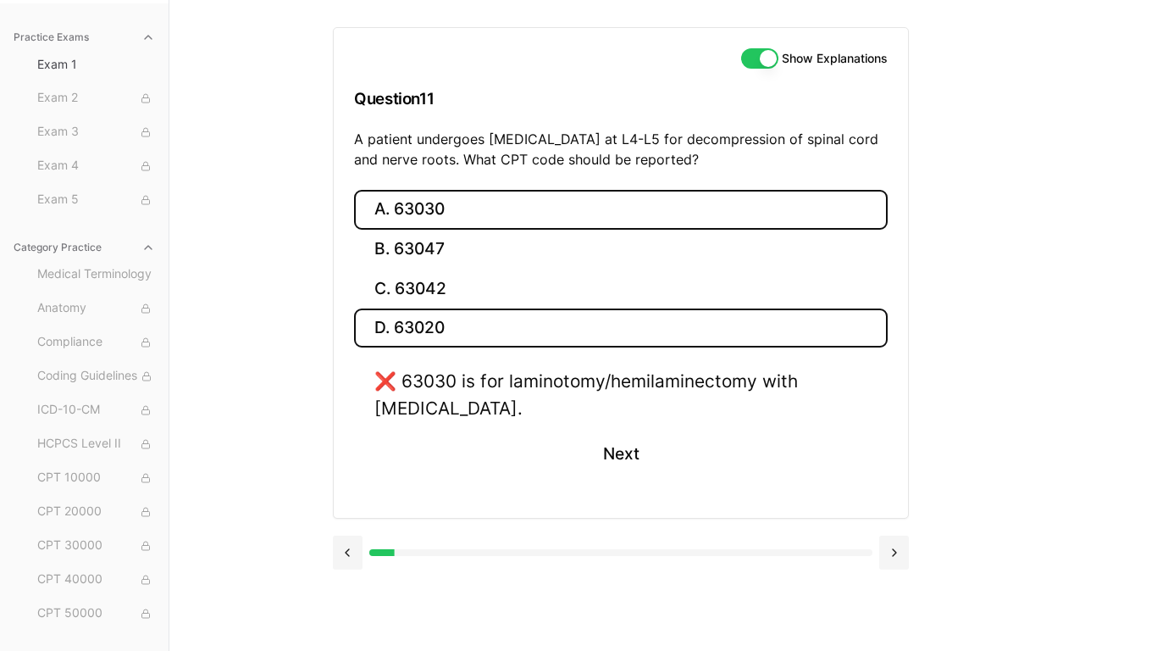
click at [434, 325] on button "D. 63020" at bounding box center [621, 328] width 534 height 40
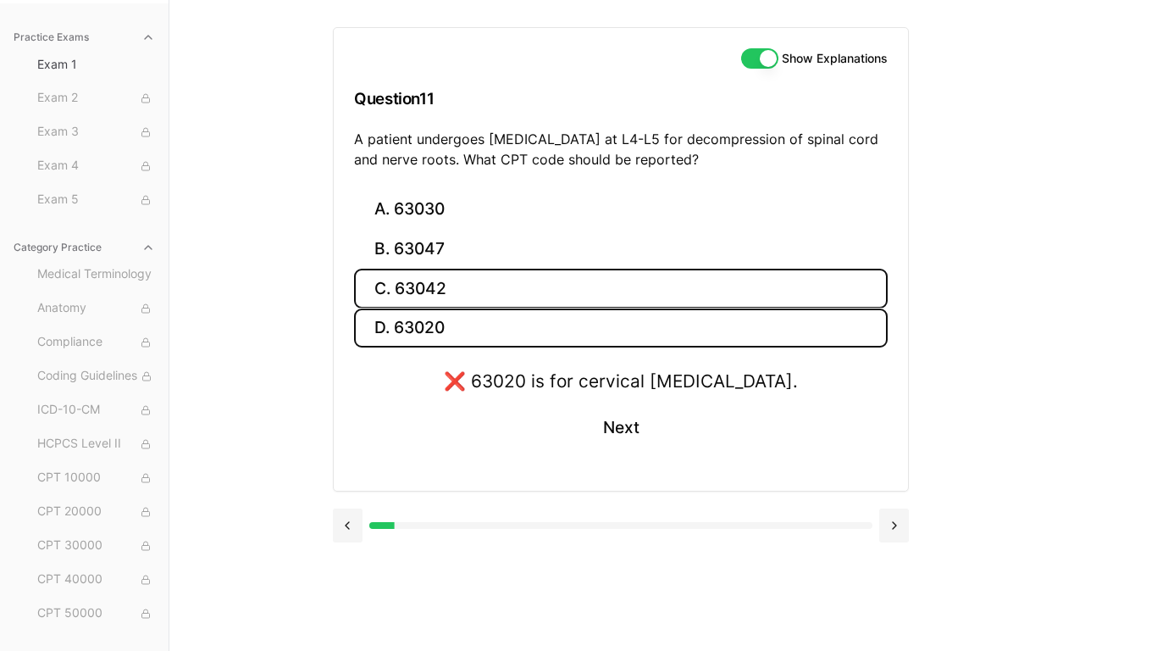
click at [432, 274] on button "C. 63042" at bounding box center [621, 289] width 534 height 40
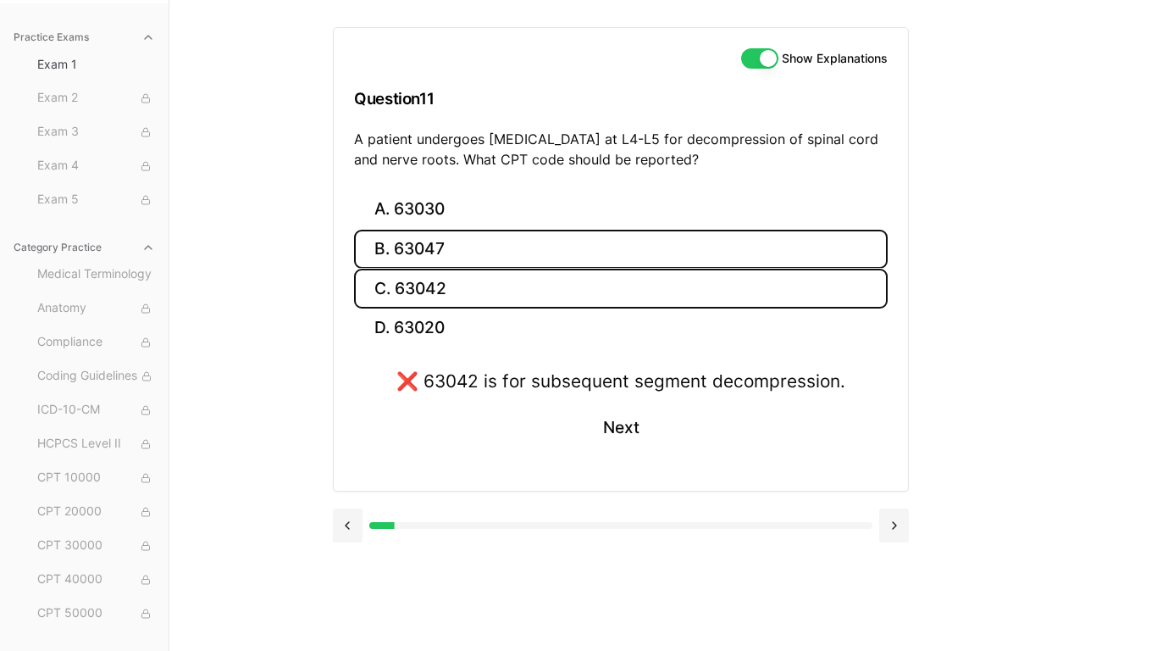
click at [435, 249] on button "B. 63047" at bounding box center [621, 250] width 534 height 40
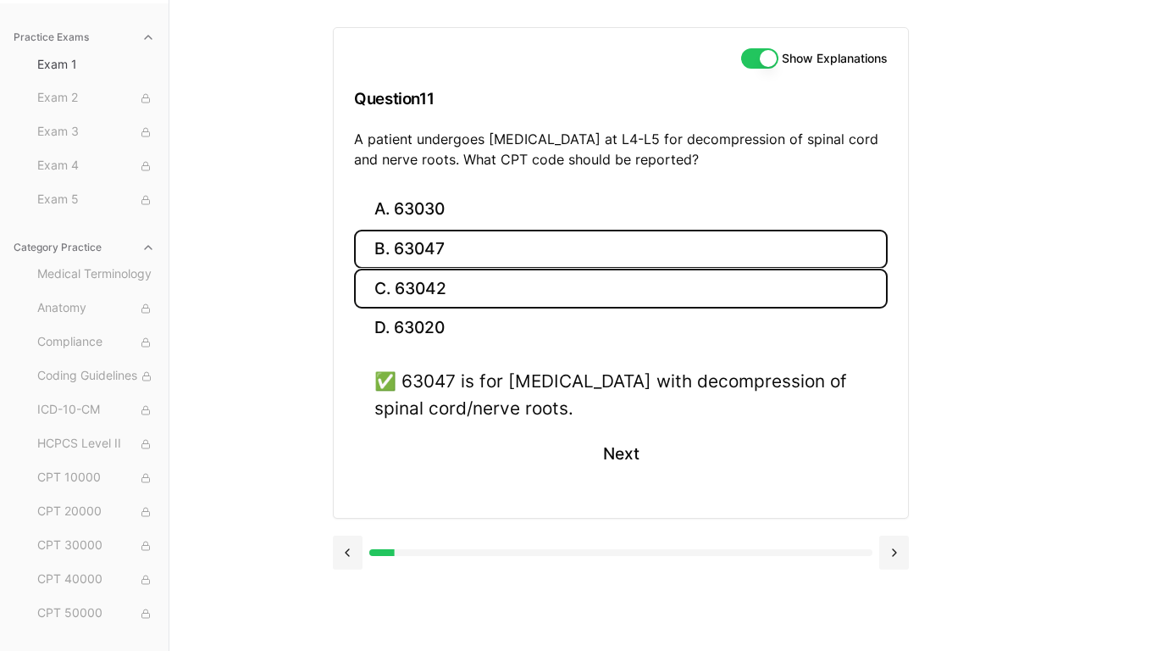
click at [440, 296] on button "C. 63042" at bounding box center [621, 289] width 534 height 40
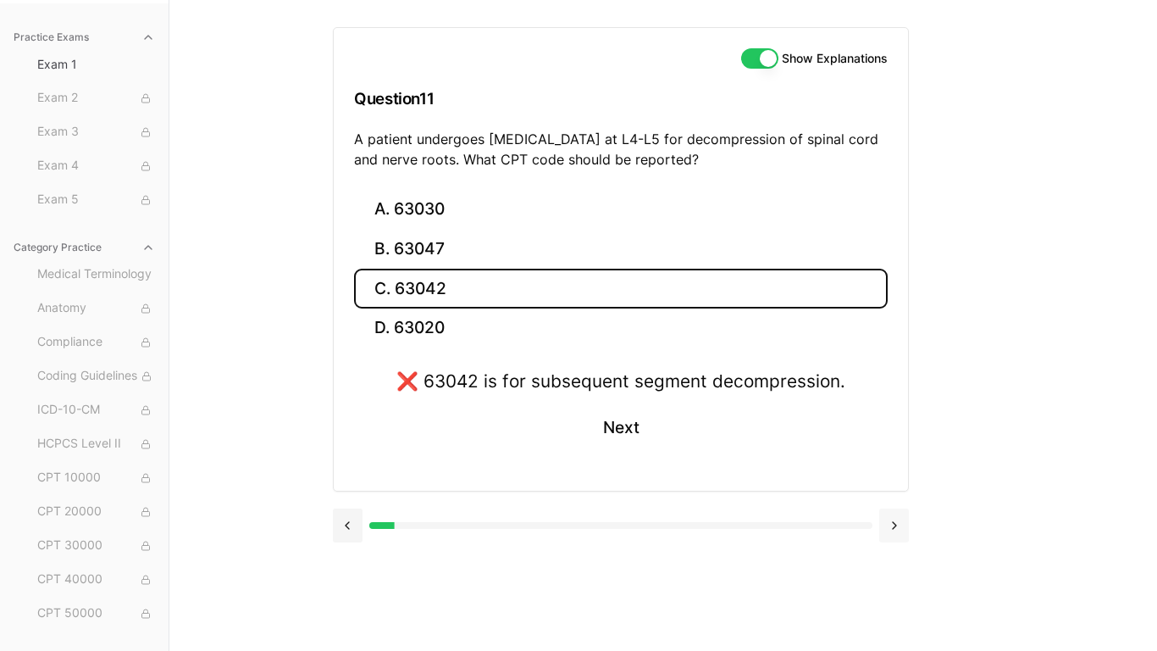
click at [835, 507] on button at bounding box center [894, 525] width 30 height 34
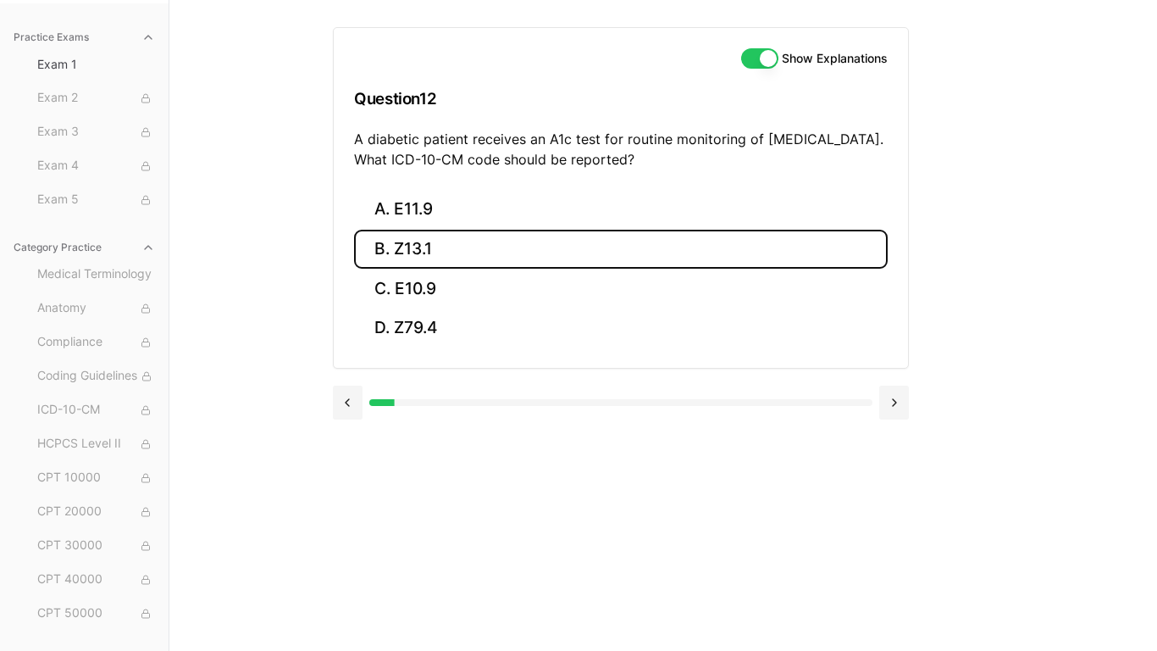
click at [429, 255] on button "B. Z13.1" at bounding box center [621, 250] width 534 height 40
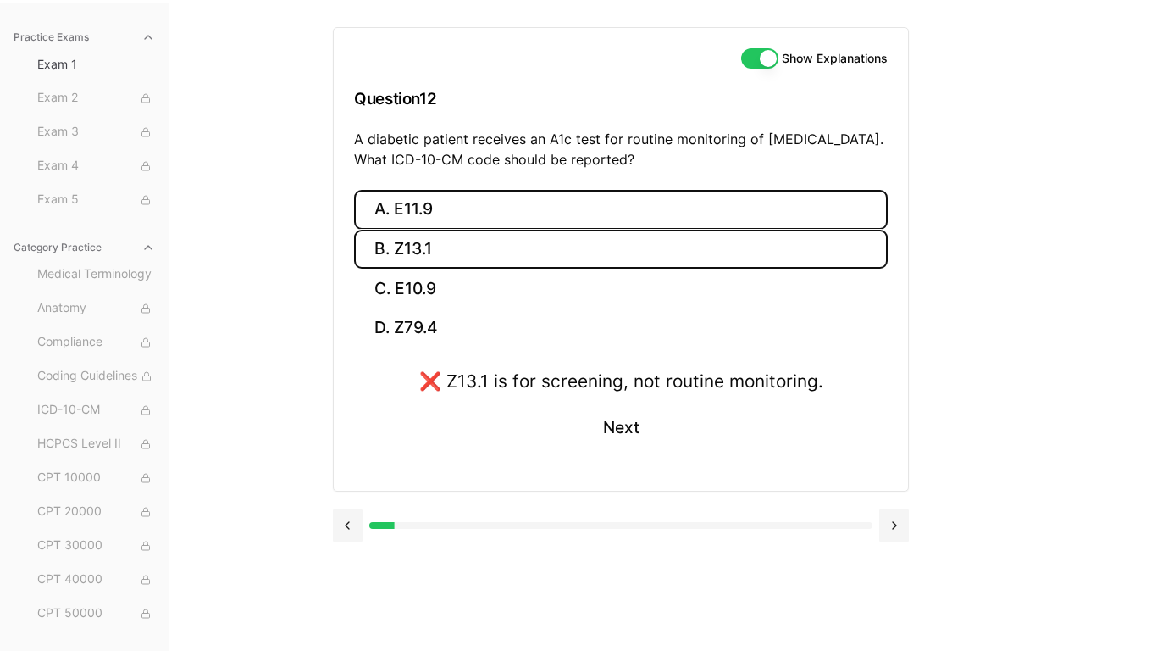
click at [428, 220] on button "A. E11.9" at bounding box center [621, 210] width 534 height 40
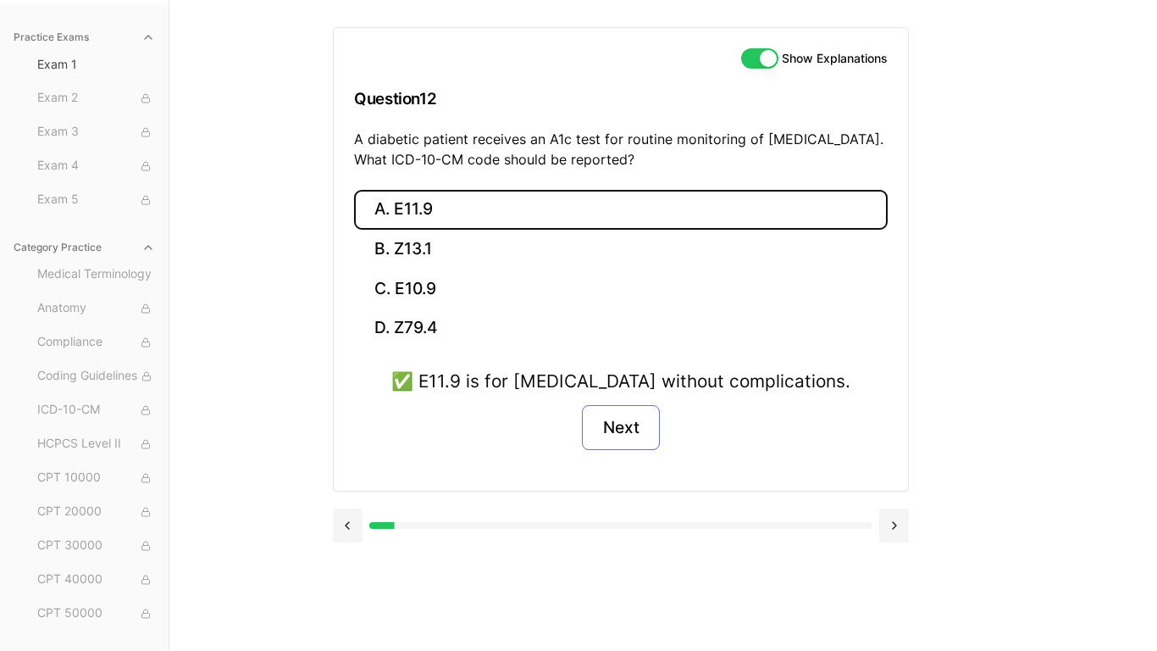
click at [354, 190] on button "A. E11.9" at bounding box center [621, 210] width 534 height 40
click at [608, 431] on button "Next" at bounding box center [620, 428] width 77 height 46
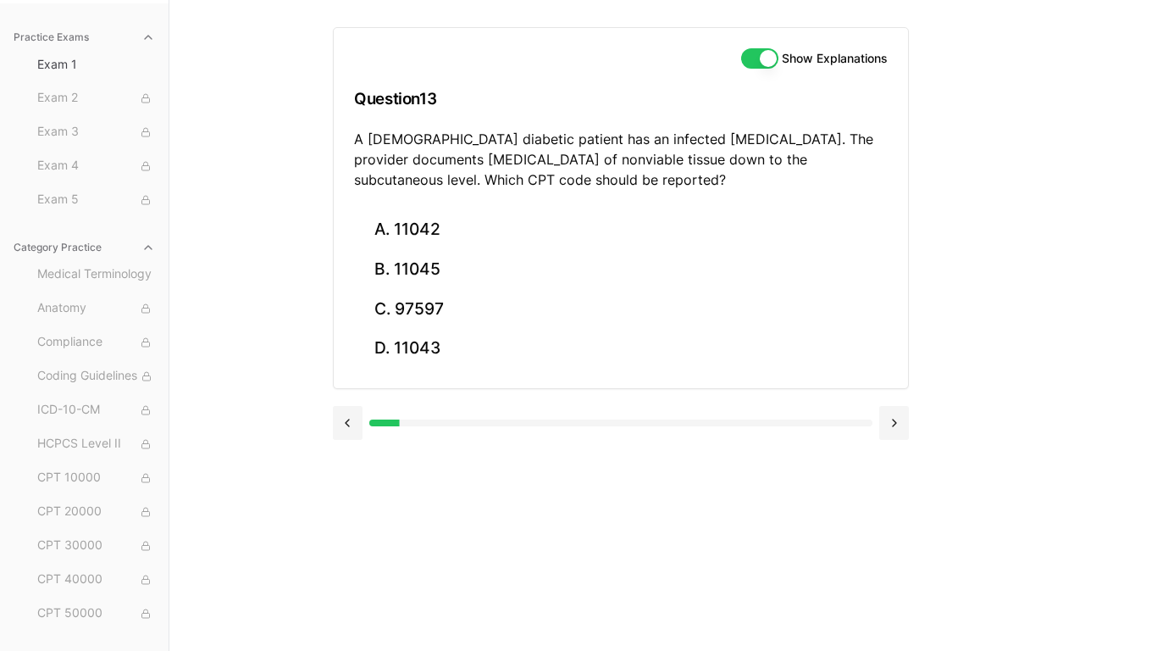
click at [121, 325] on div "Medical Terminology Anatomy Compliance Coding Guidelines ICD-10-CM HCPCS Level …" at bounding box center [95, 562] width 131 height 603
click at [142, 309] on rect at bounding box center [146, 310] width 8 height 5
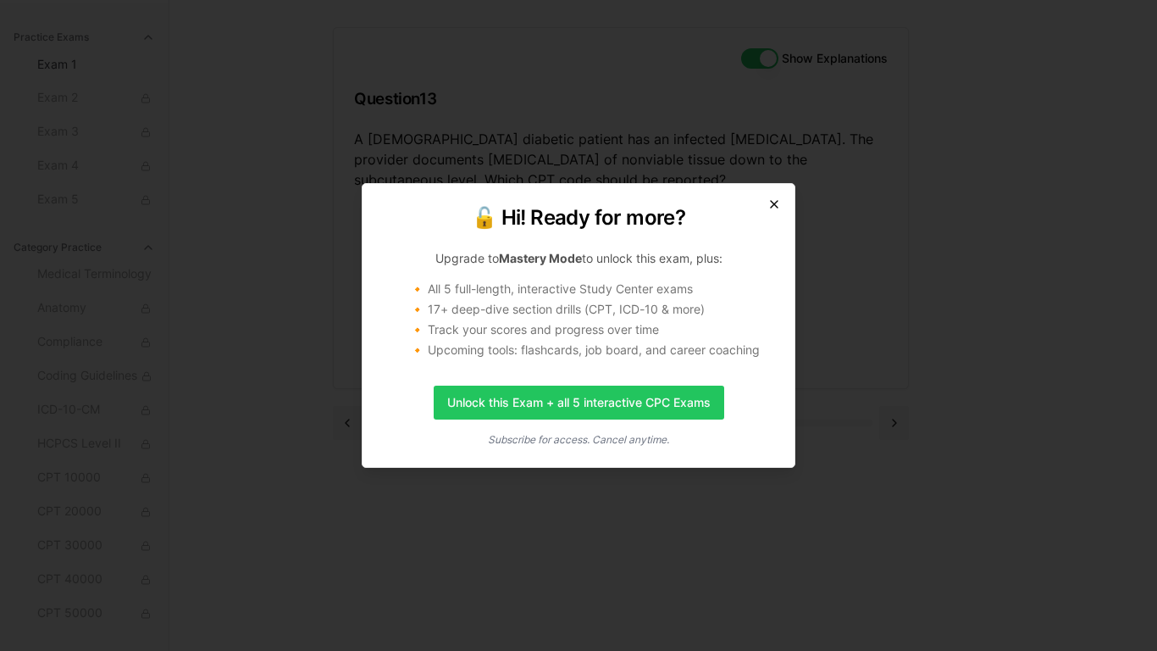
click at [768, 208] on icon "button" at bounding box center [774, 204] width 14 height 14
